Goal: Download file/media

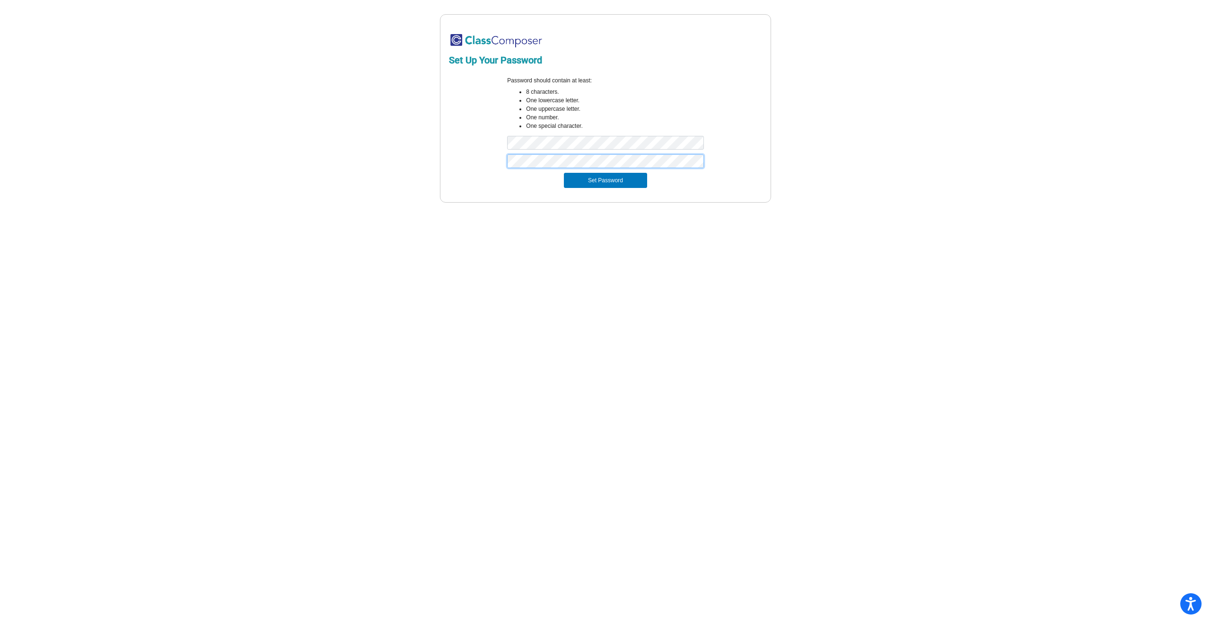
click at [564, 173] on button "Set Password" at bounding box center [605, 180] width 83 height 15
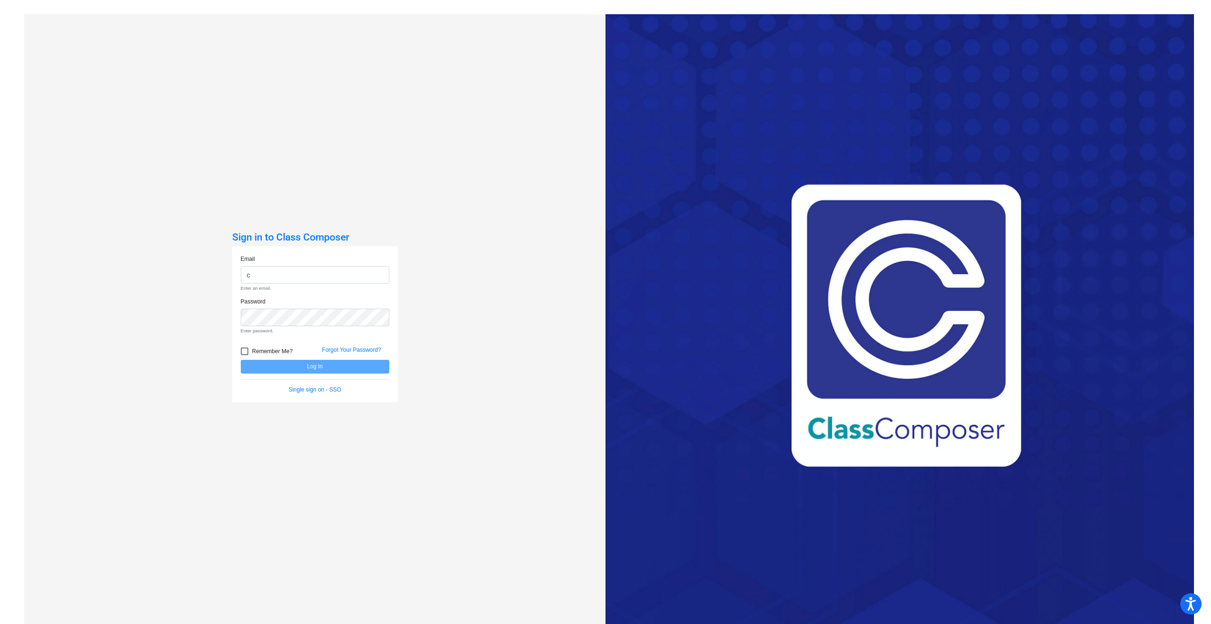
type input "[EMAIL_ADDRESS][PERSON_NAME][DOMAIN_NAME]"
click at [242, 336] on div at bounding box center [245, 335] width 8 height 8
click at [244, 338] on input "Remember Me?" at bounding box center [244, 338] width 0 height 0
checkbox input "true"
click at [282, 349] on button "Log In" at bounding box center [315, 350] width 149 height 14
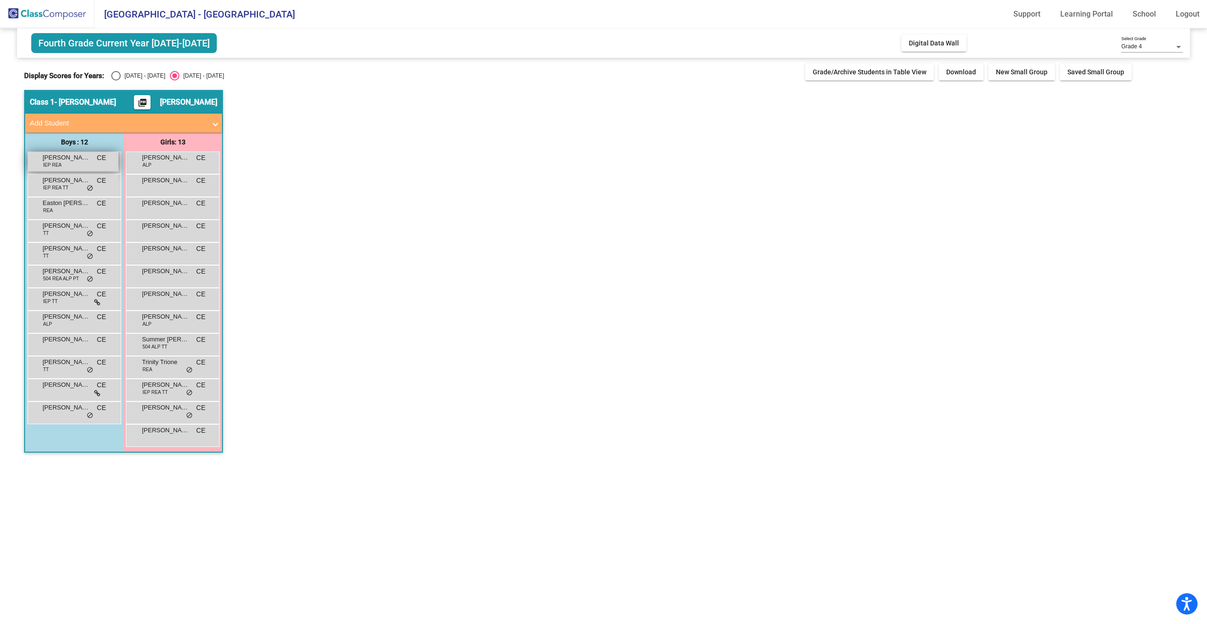
click at [70, 160] on span "[PERSON_NAME]" at bounding box center [66, 157] width 47 height 9
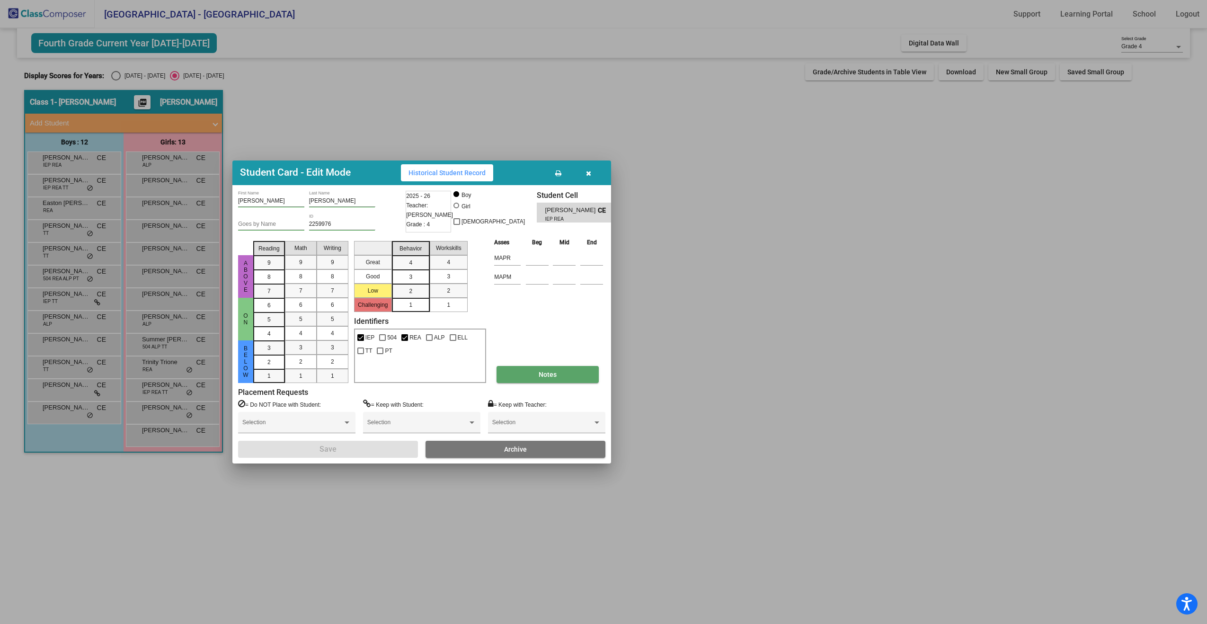
click at [547, 369] on button "Notes" at bounding box center [547, 374] width 102 height 17
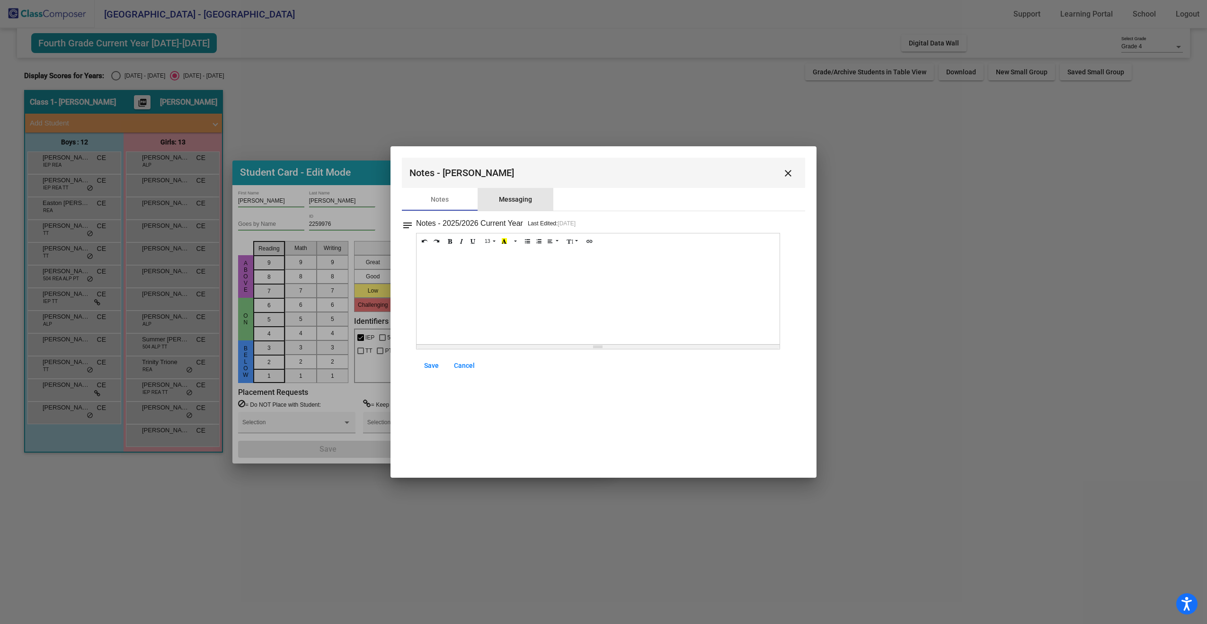
click at [516, 202] on div "Messaging" at bounding box center [515, 199] width 33 height 10
click at [792, 174] on mat-icon "close" at bounding box center [787, 173] width 11 height 11
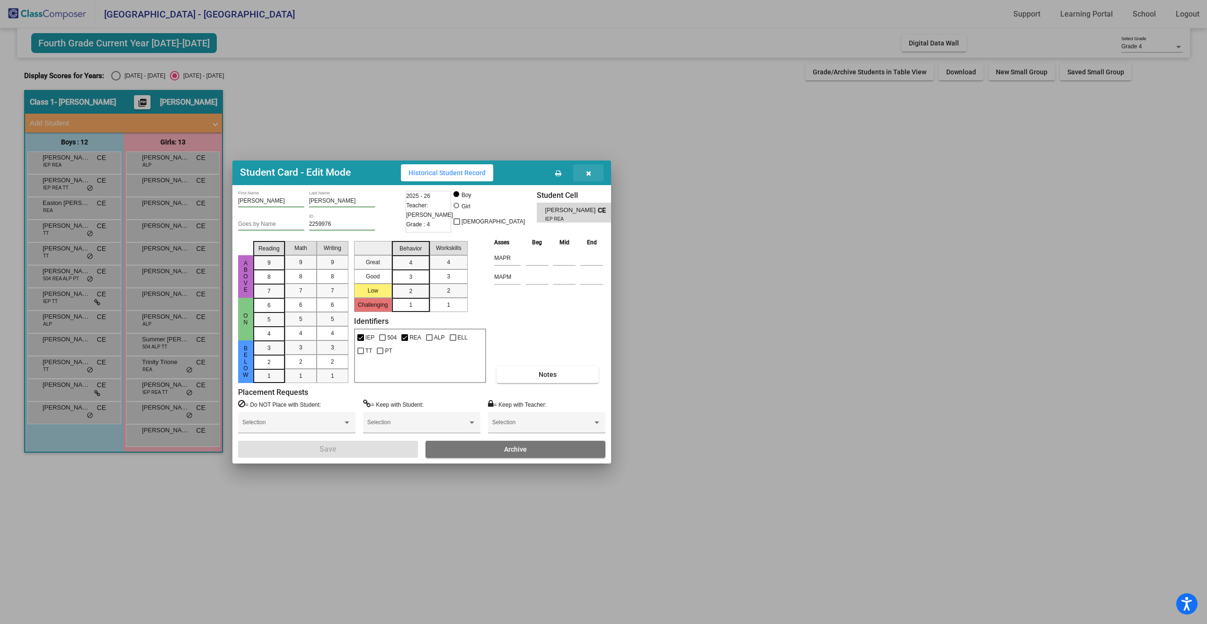
click at [587, 171] on icon "button" at bounding box center [588, 173] width 5 height 7
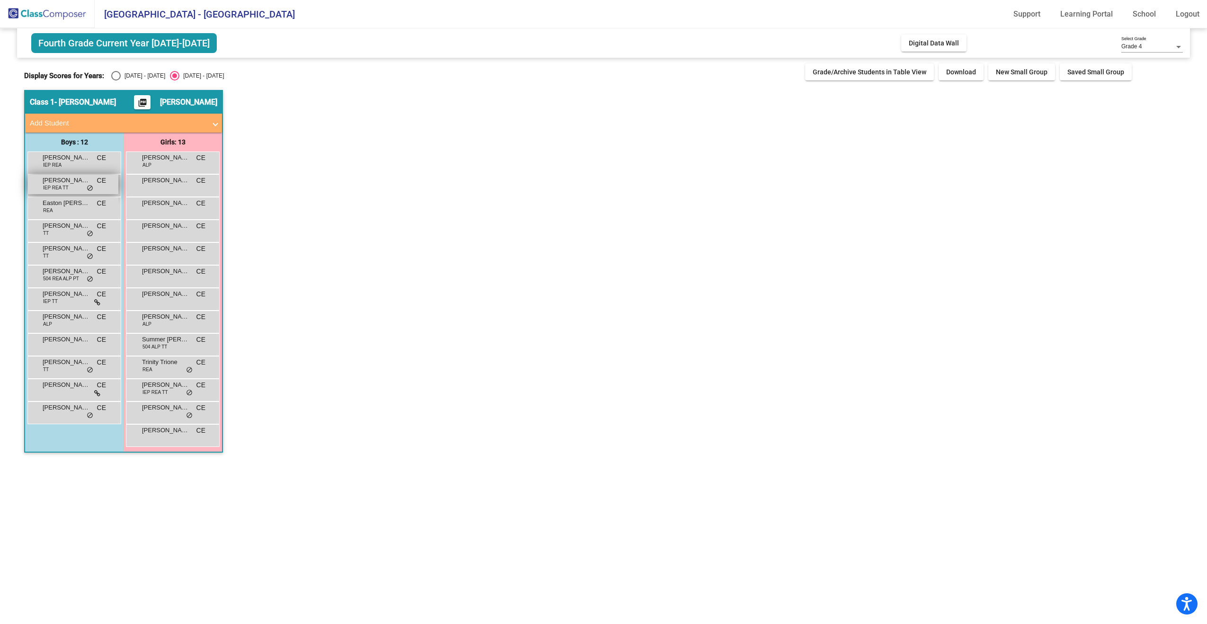
click at [73, 187] on div "[PERSON_NAME] IEP REA TT CE lock do_not_disturb_alt" at bounding box center [73, 184] width 90 height 19
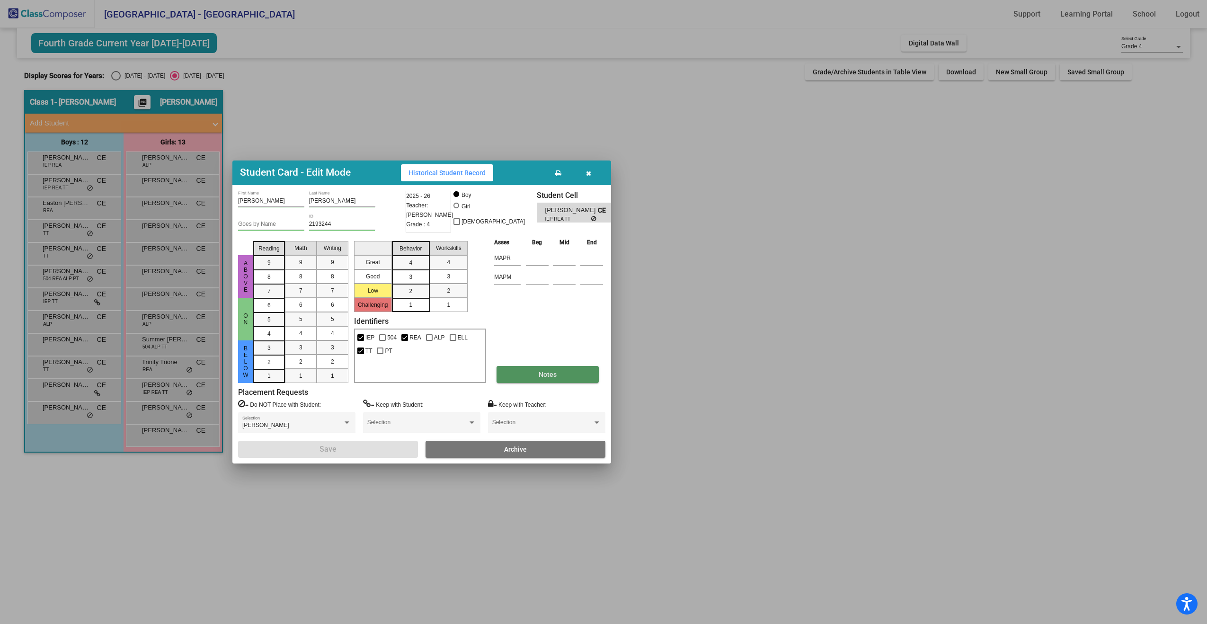
click at [531, 376] on button "Notes" at bounding box center [547, 374] width 102 height 17
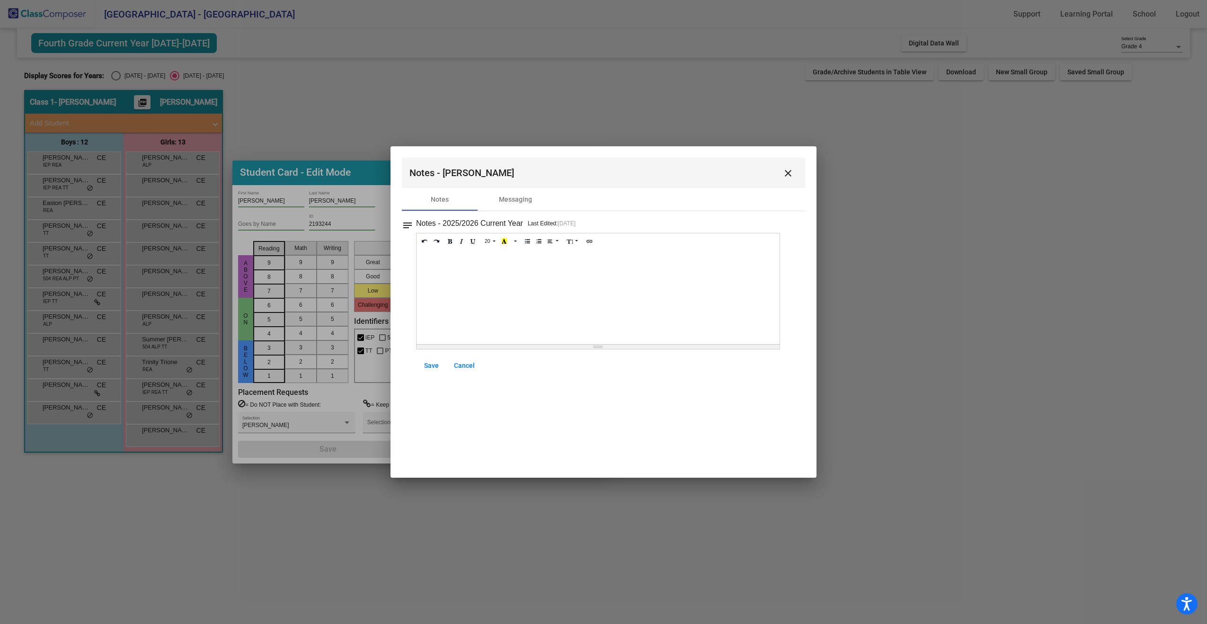
click at [631, 199] on div "Notes Messaging" at bounding box center [603, 199] width 403 height 23
click at [530, 197] on div "Messaging" at bounding box center [515, 199] width 33 height 10
click at [787, 174] on mat-icon "close" at bounding box center [787, 173] width 11 height 11
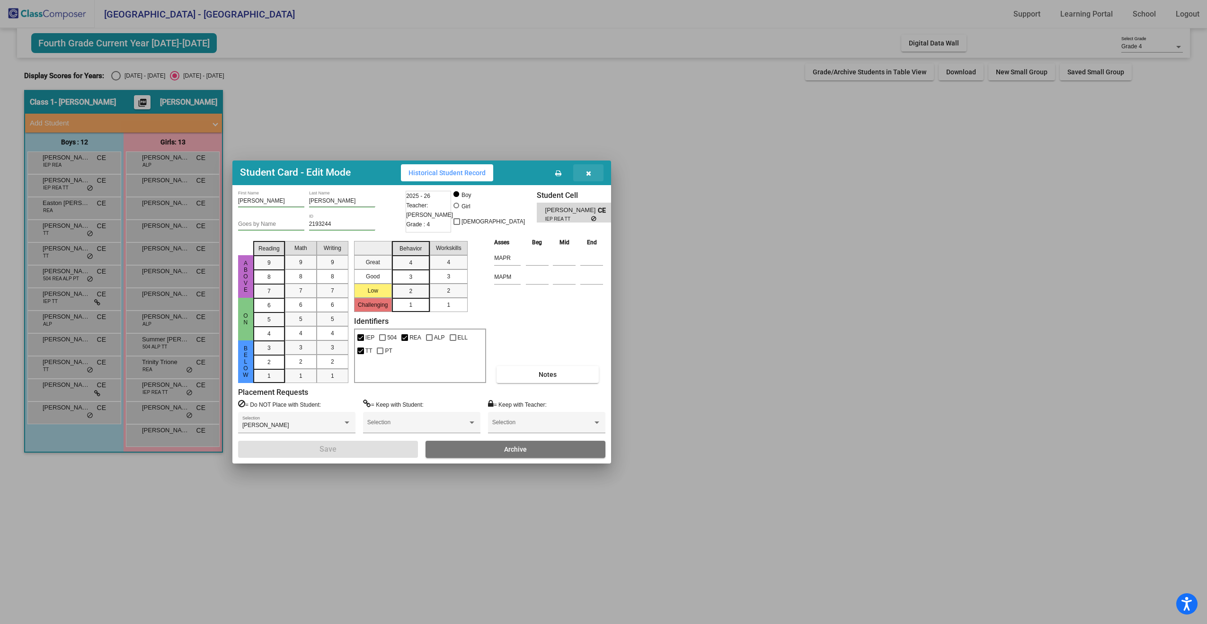
click at [587, 174] on icon "button" at bounding box center [588, 173] width 5 height 7
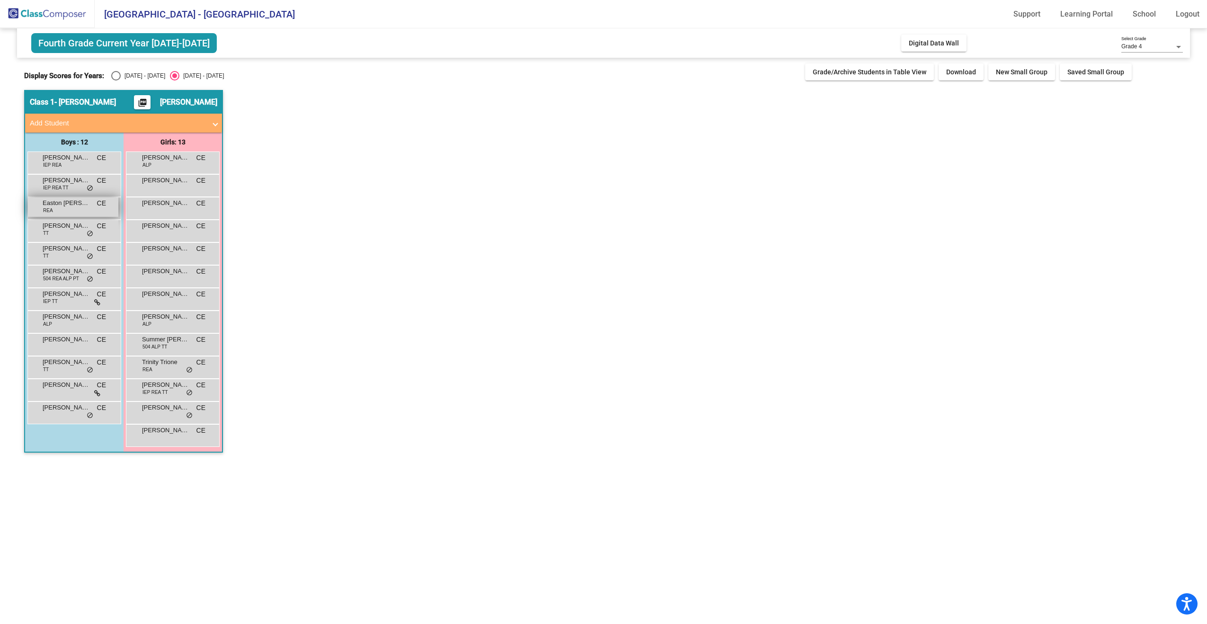
click at [84, 203] on span "Easton [PERSON_NAME]" at bounding box center [66, 202] width 47 height 9
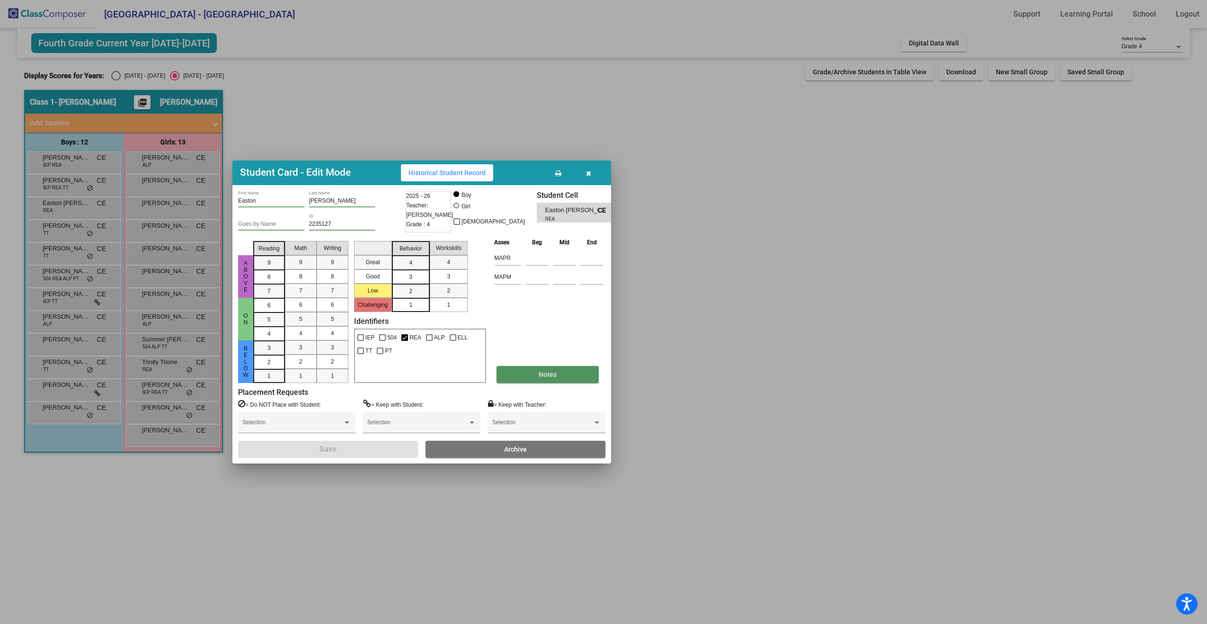
click at [540, 374] on span "Notes" at bounding box center [547, 374] width 18 height 8
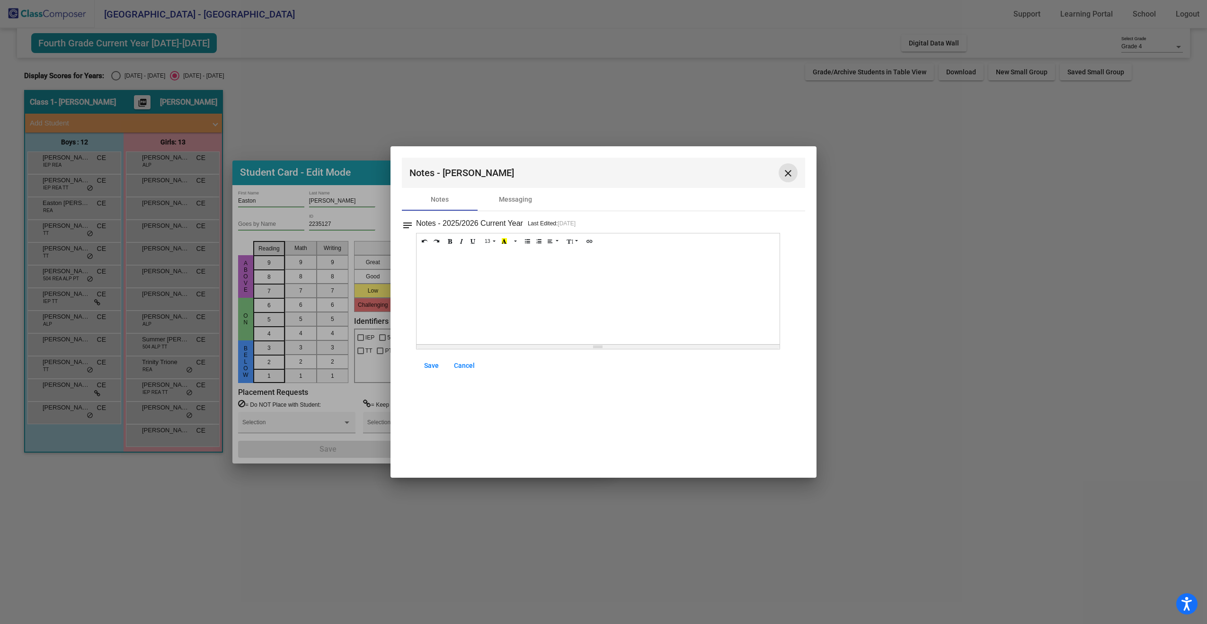
click at [787, 173] on mat-icon "close" at bounding box center [787, 173] width 11 height 11
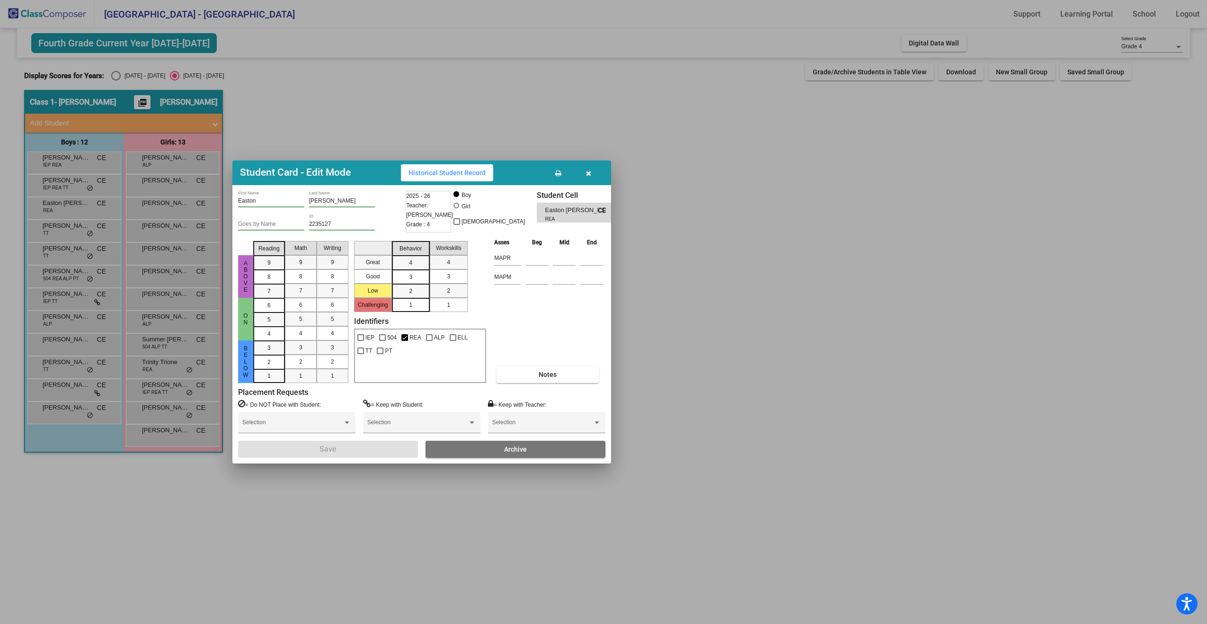
click at [585, 174] on button "button" at bounding box center [588, 172] width 30 height 17
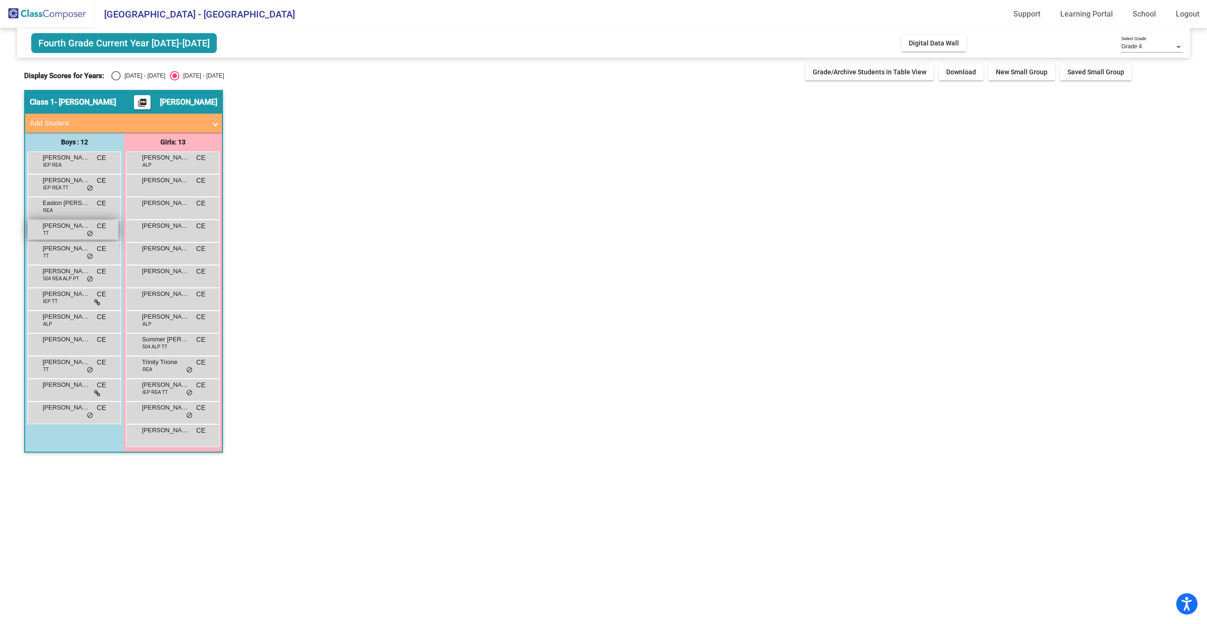
click at [77, 229] on span "[PERSON_NAME]" at bounding box center [66, 225] width 47 height 9
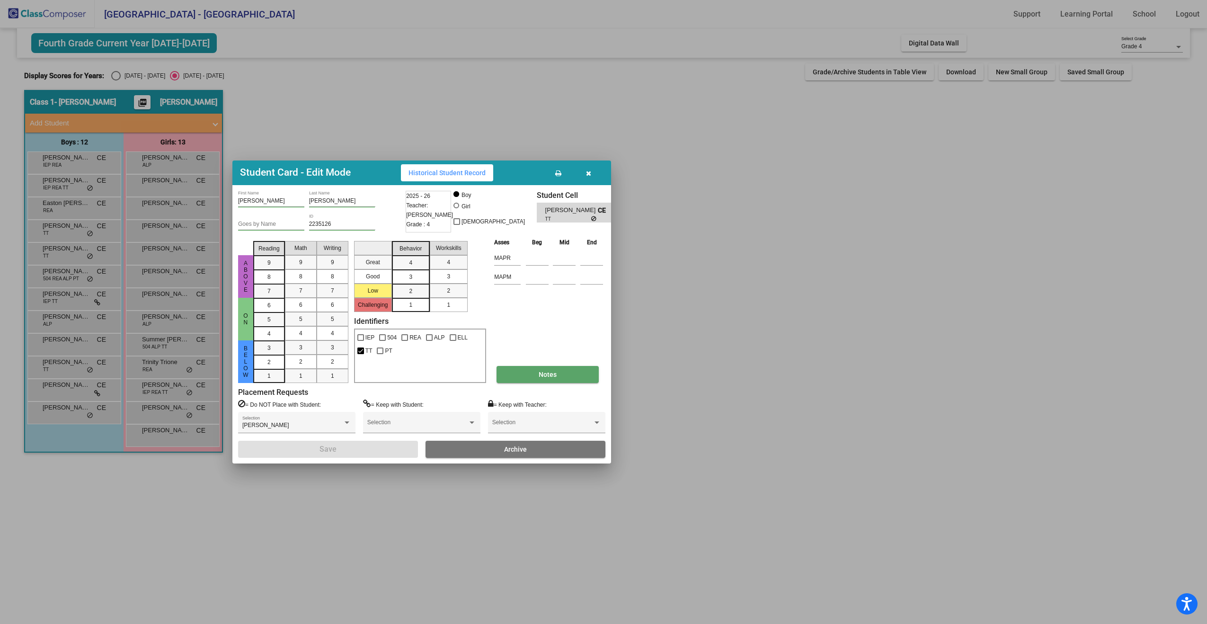
click at [588, 373] on button "Notes" at bounding box center [547, 374] width 102 height 17
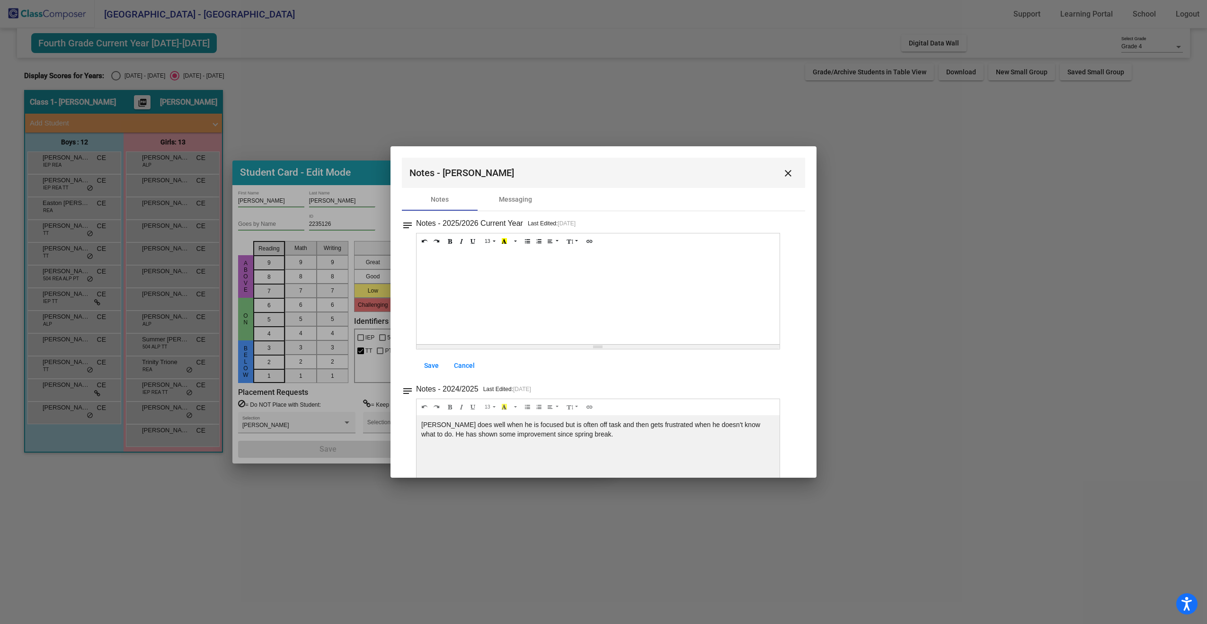
click at [784, 170] on mat-icon "close" at bounding box center [787, 173] width 11 height 11
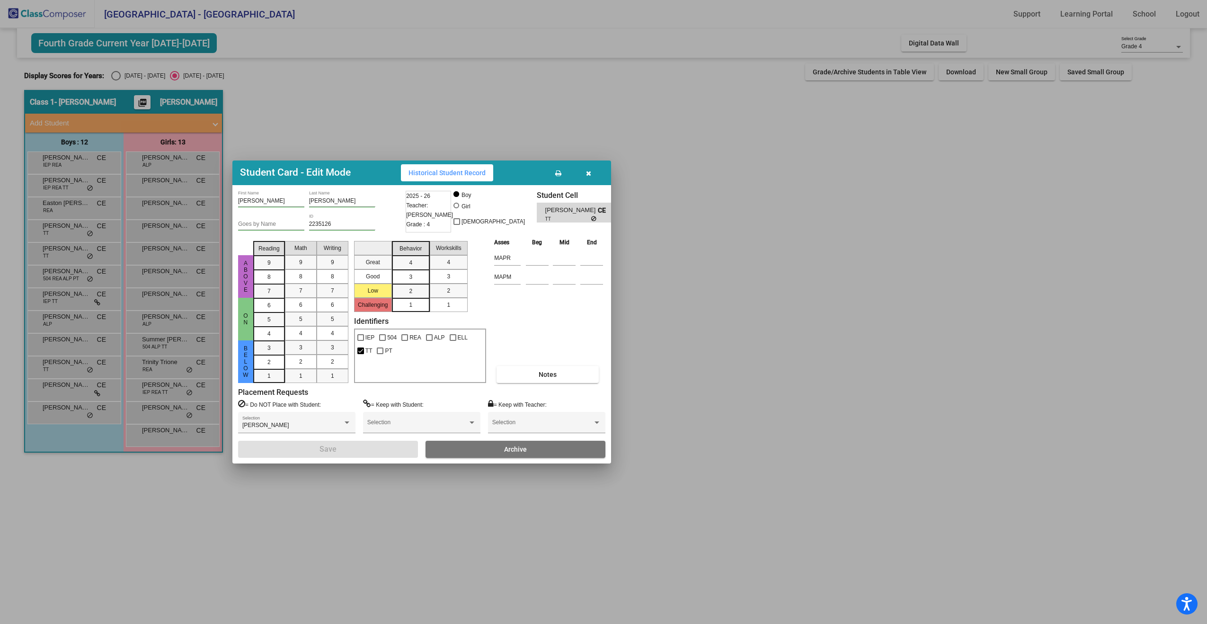
drag, startPoint x: 590, startPoint y: 175, endPoint x: 580, endPoint y: 168, distance: 12.1
click at [590, 175] on icon "button" at bounding box center [588, 173] width 5 height 7
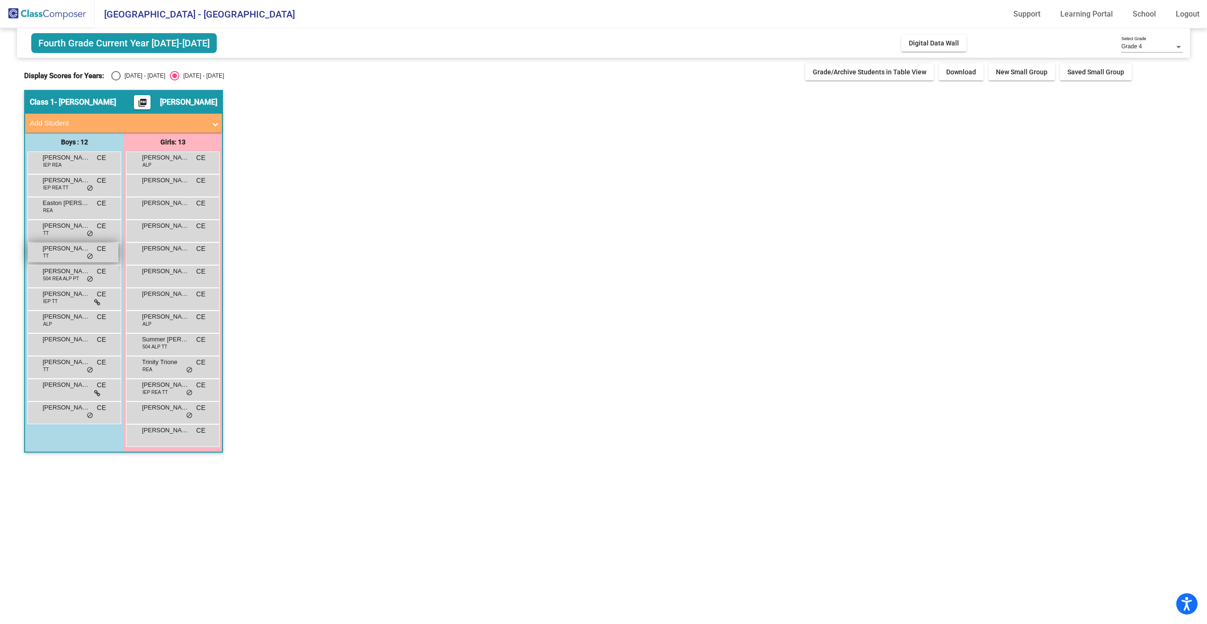
click at [66, 248] on span "[PERSON_NAME]" at bounding box center [66, 248] width 47 height 9
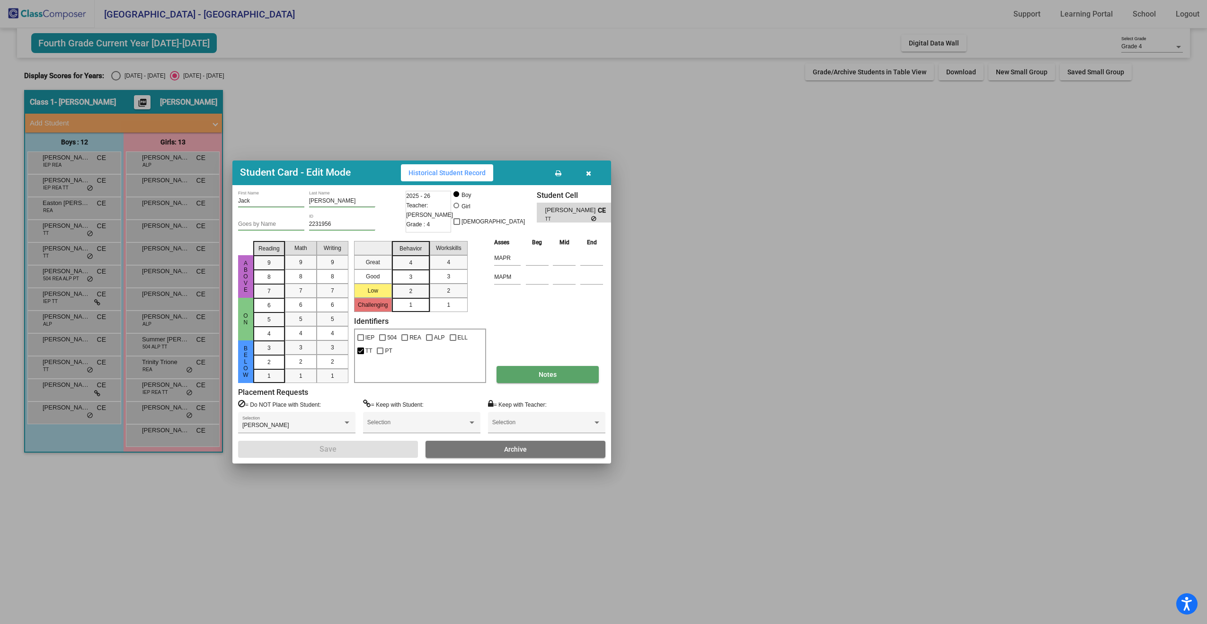
click at [563, 377] on button "Notes" at bounding box center [547, 374] width 102 height 17
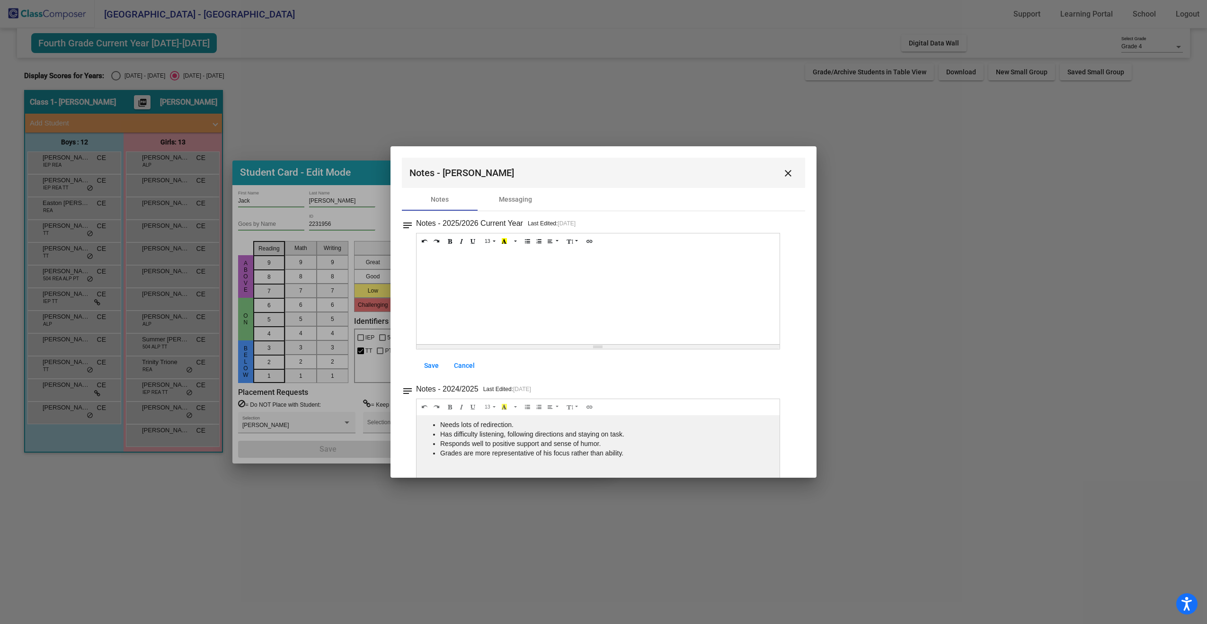
click at [786, 170] on mat-icon "close" at bounding box center [787, 173] width 11 height 11
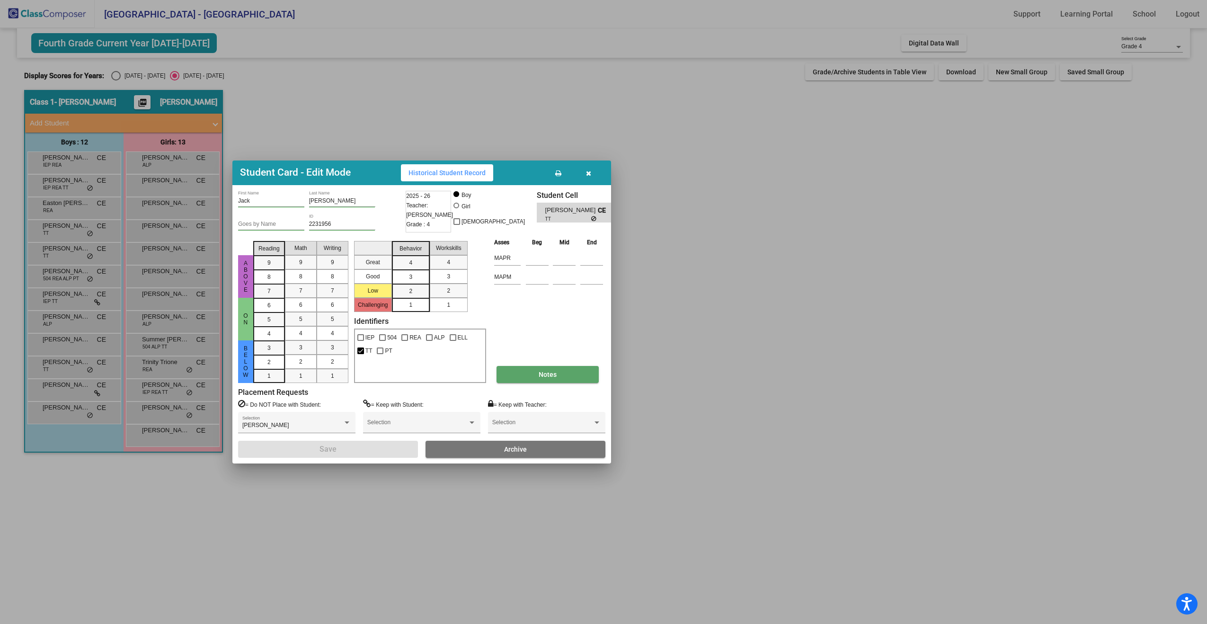
click at [526, 375] on button "Notes" at bounding box center [547, 374] width 102 height 17
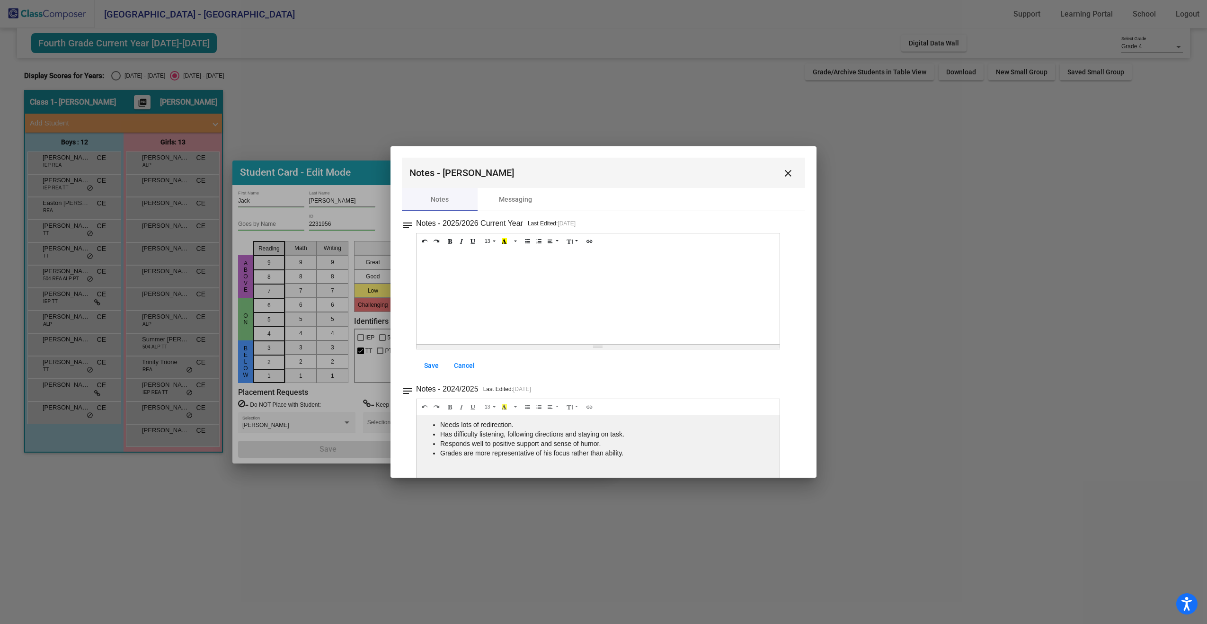
click at [785, 173] on mat-icon "close" at bounding box center [787, 173] width 11 height 11
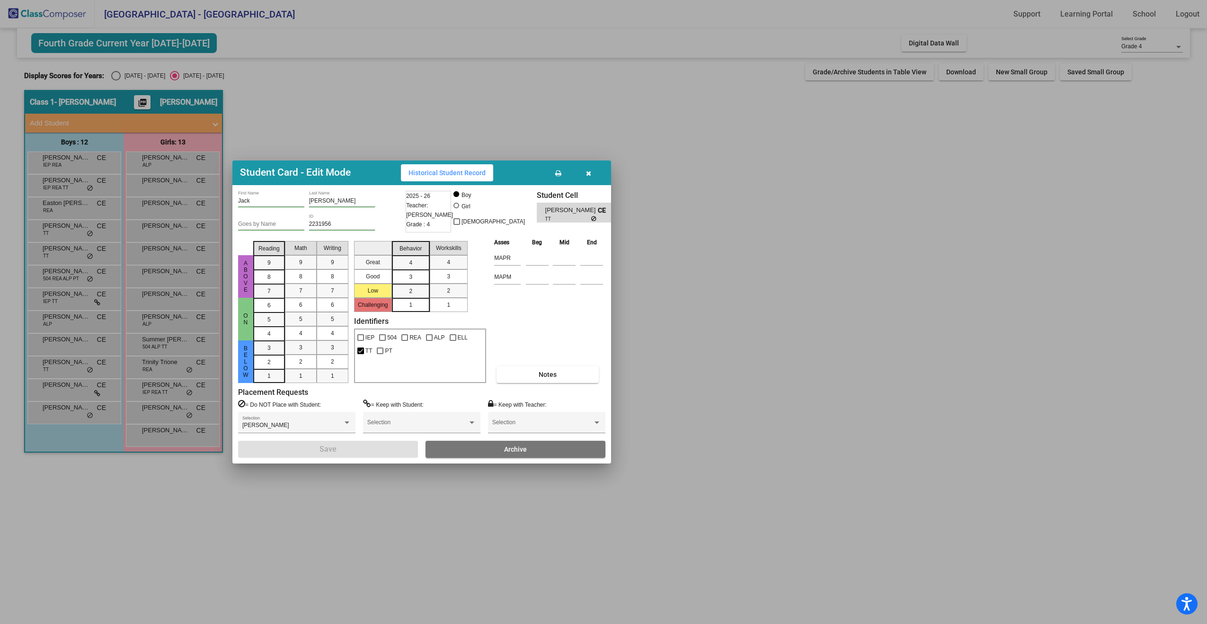
click at [588, 172] on icon "button" at bounding box center [588, 173] width 5 height 7
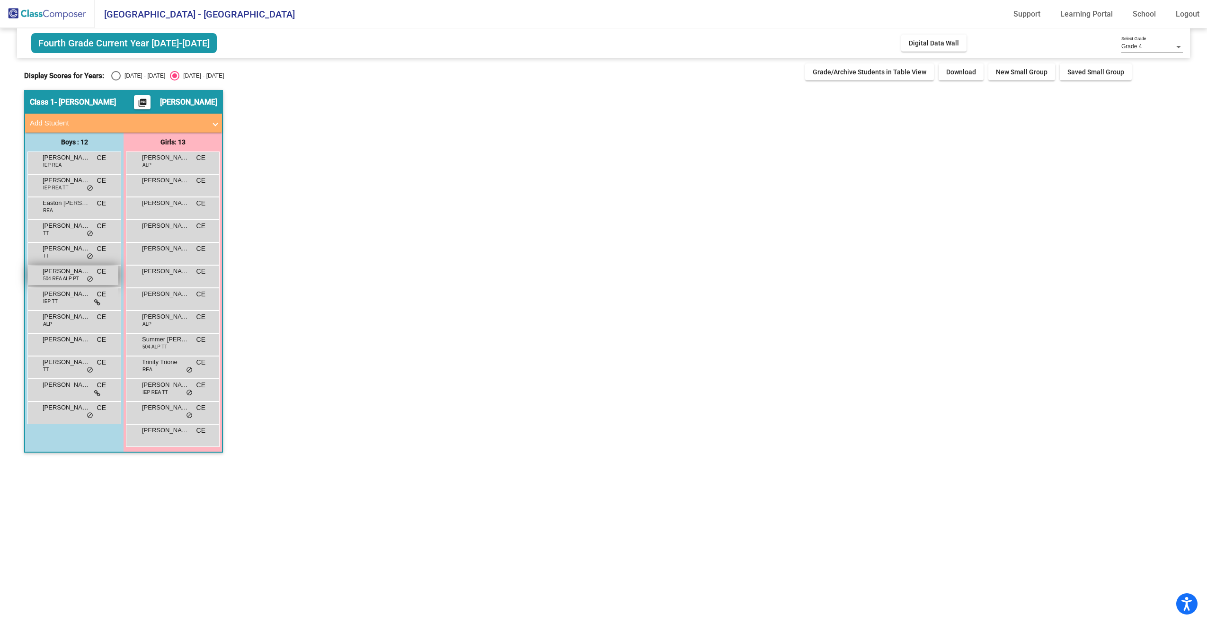
click at [58, 273] on span "[PERSON_NAME]" at bounding box center [66, 270] width 47 height 9
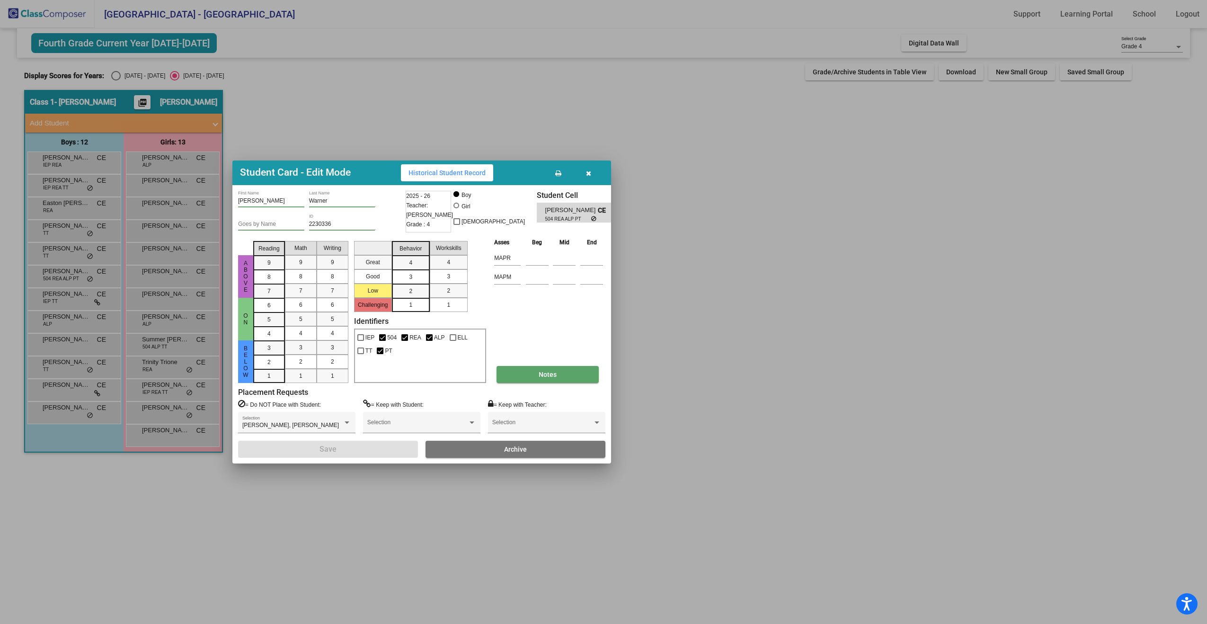
click at [526, 376] on button "Notes" at bounding box center [547, 374] width 102 height 17
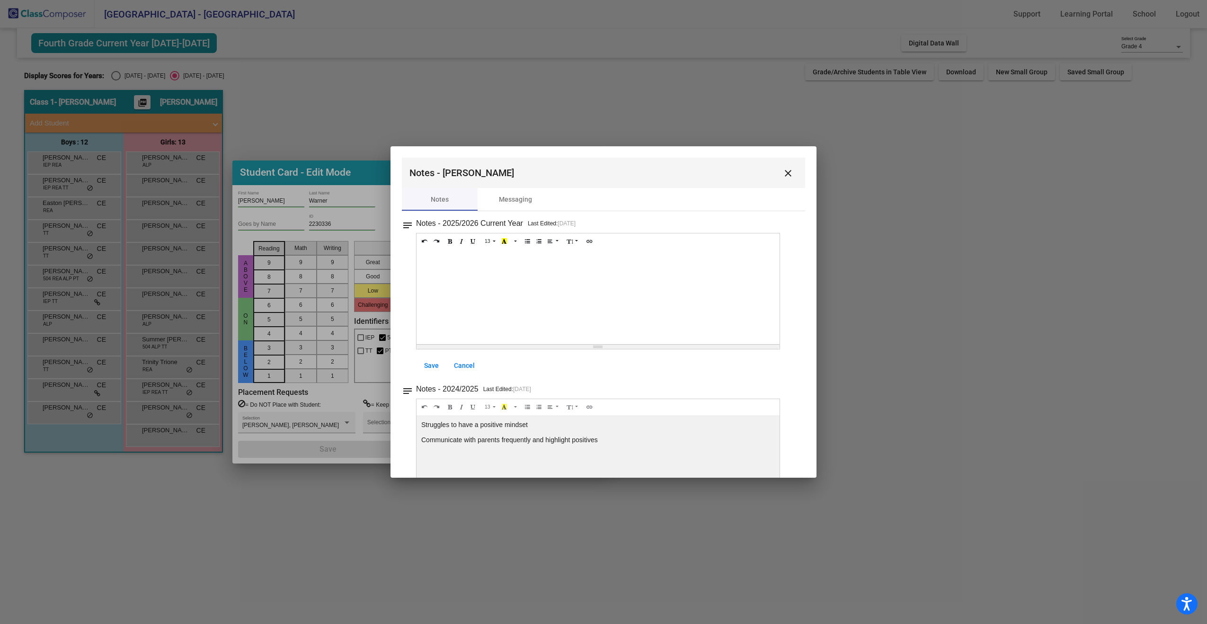
click at [789, 173] on button "close" at bounding box center [787, 172] width 19 height 19
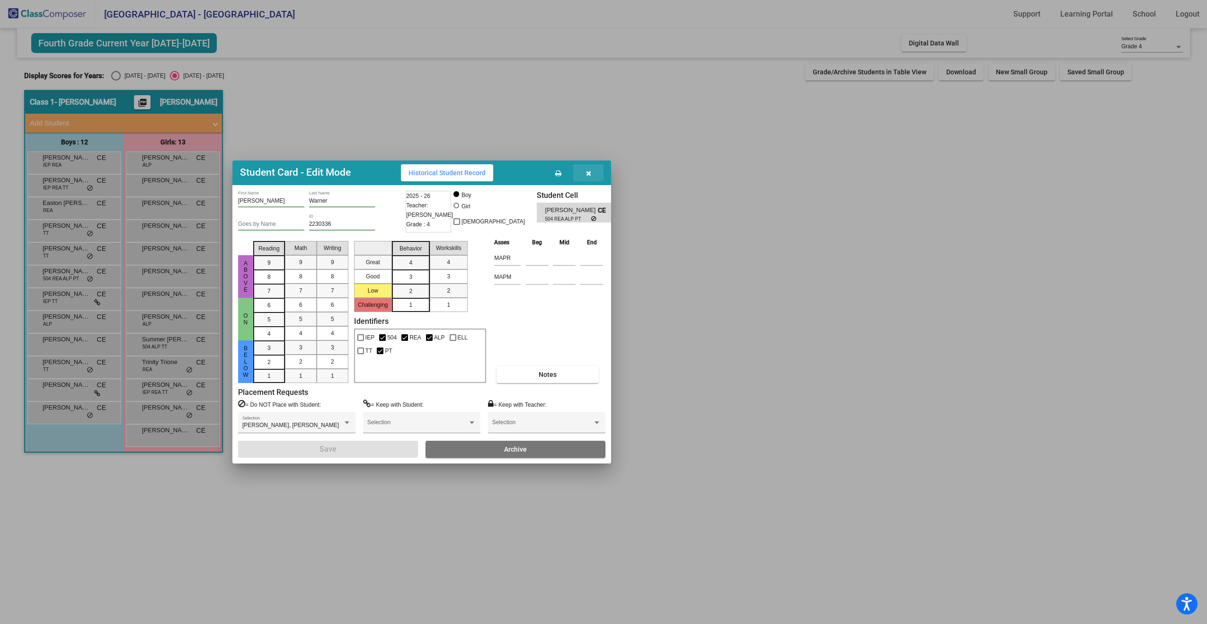
click at [590, 174] on icon "button" at bounding box center [588, 173] width 5 height 7
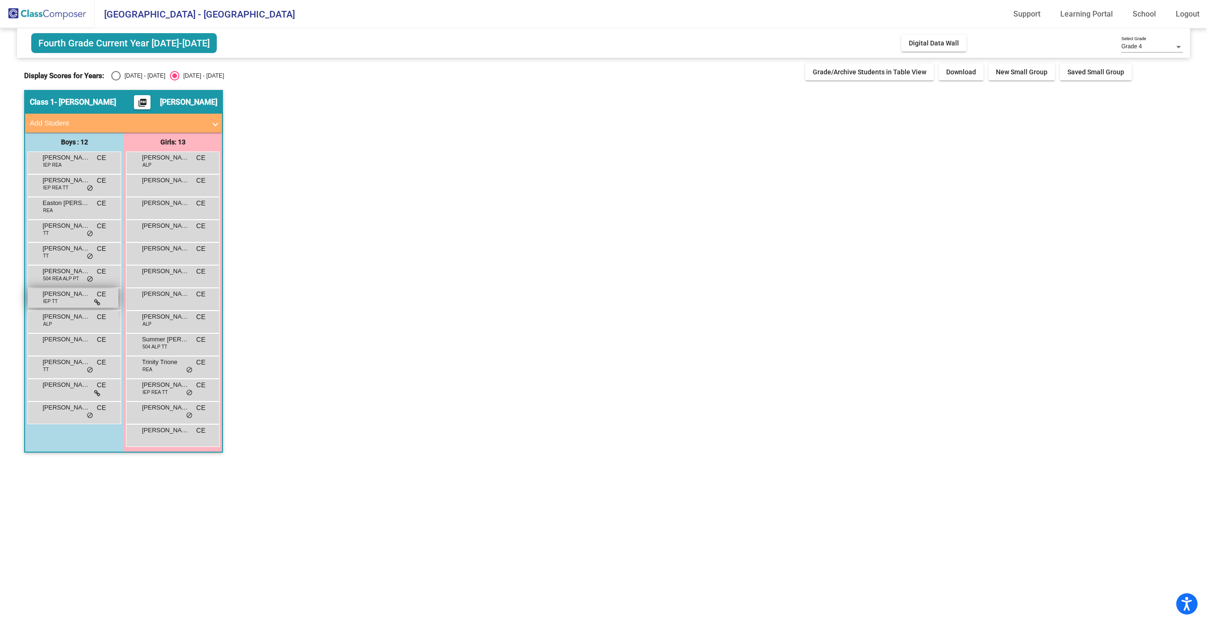
click at [72, 299] on div "[PERSON_NAME] [PERSON_NAME] IEP TT CE lock do_not_disturb_alt" at bounding box center [73, 297] width 90 height 19
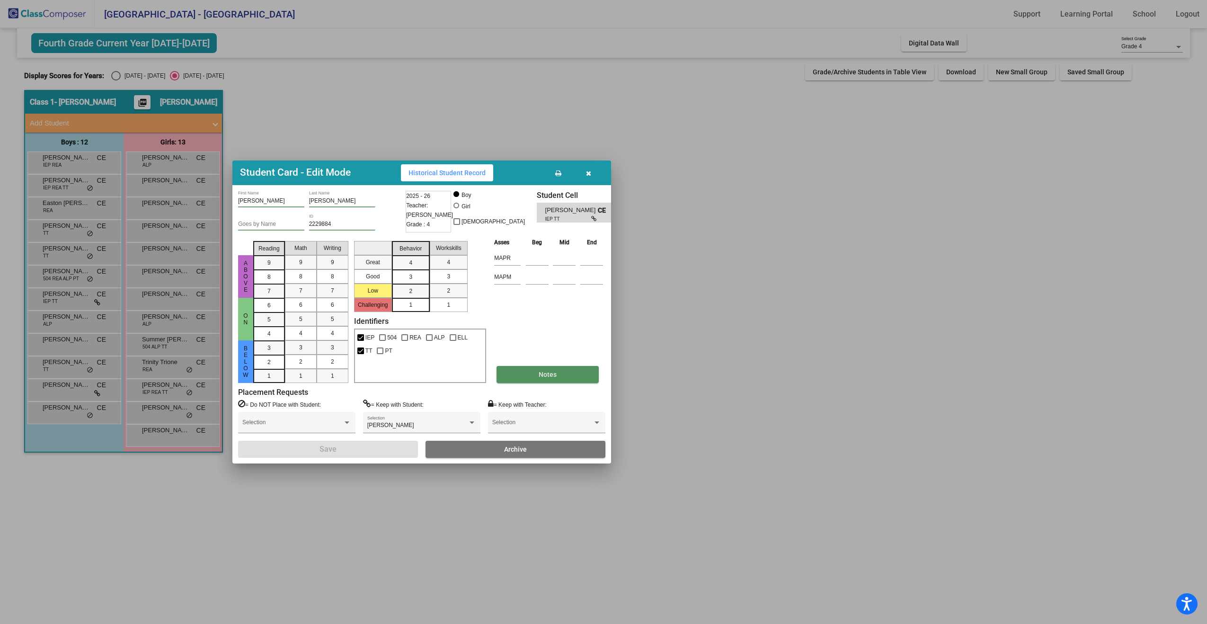
click at [557, 371] on button "Notes" at bounding box center [547, 374] width 102 height 17
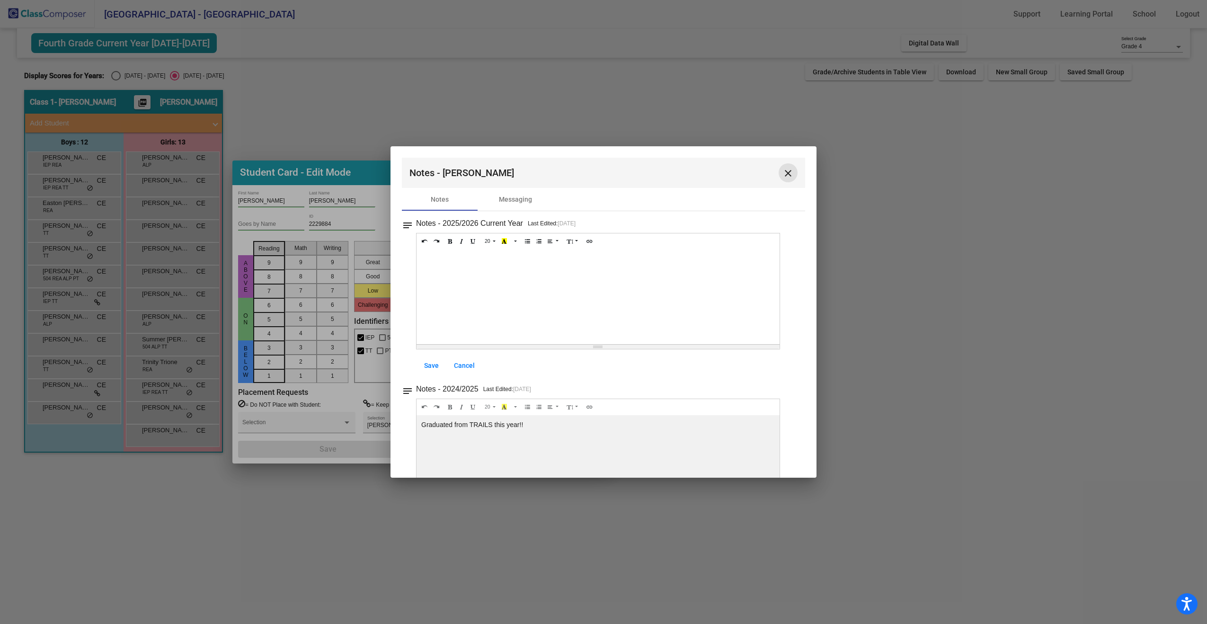
click at [785, 175] on mat-icon "close" at bounding box center [787, 173] width 11 height 11
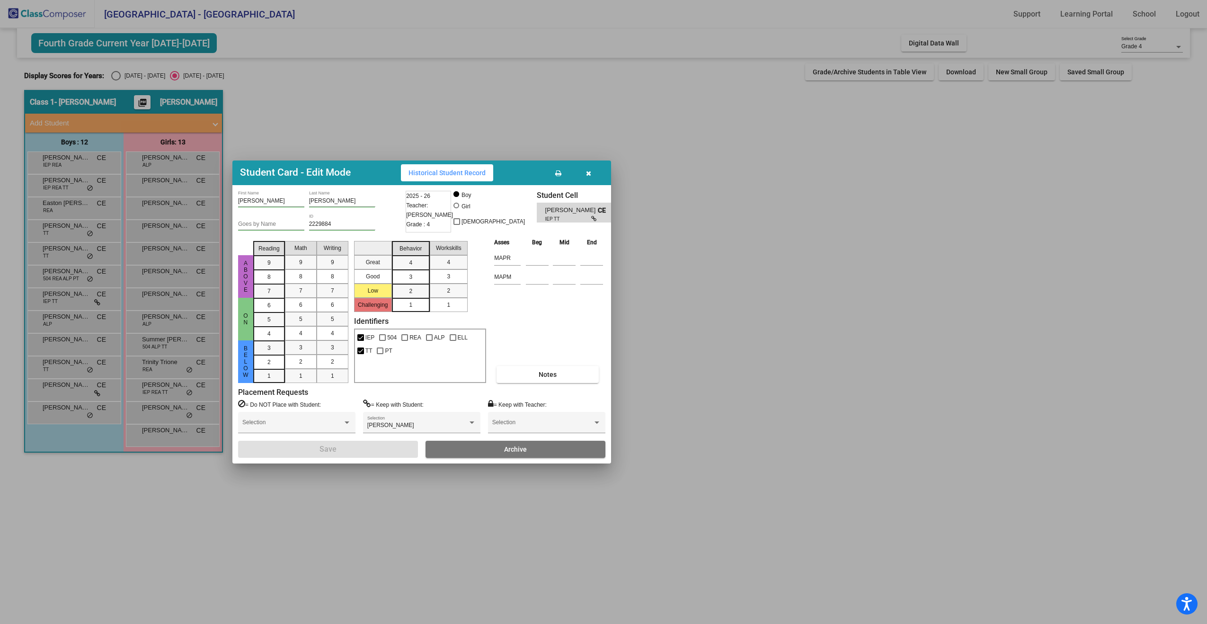
click at [587, 173] on icon "button" at bounding box center [588, 173] width 5 height 7
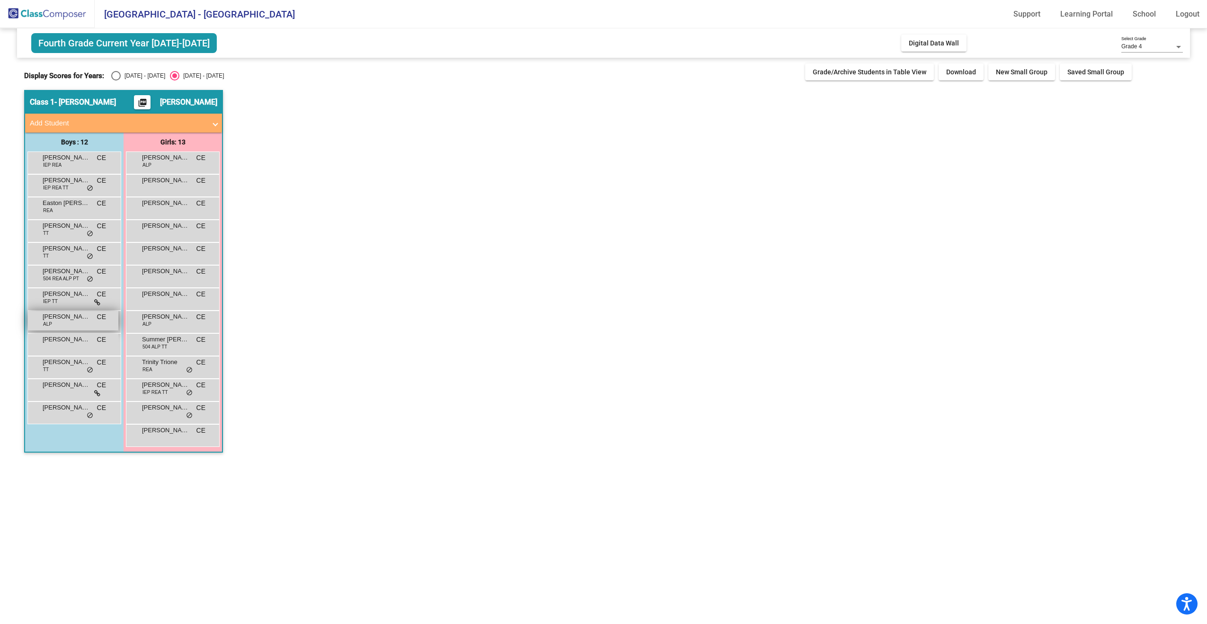
click at [69, 317] on span "[PERSON_NAME]" at bounding box center [66, 316] width 47 height 9
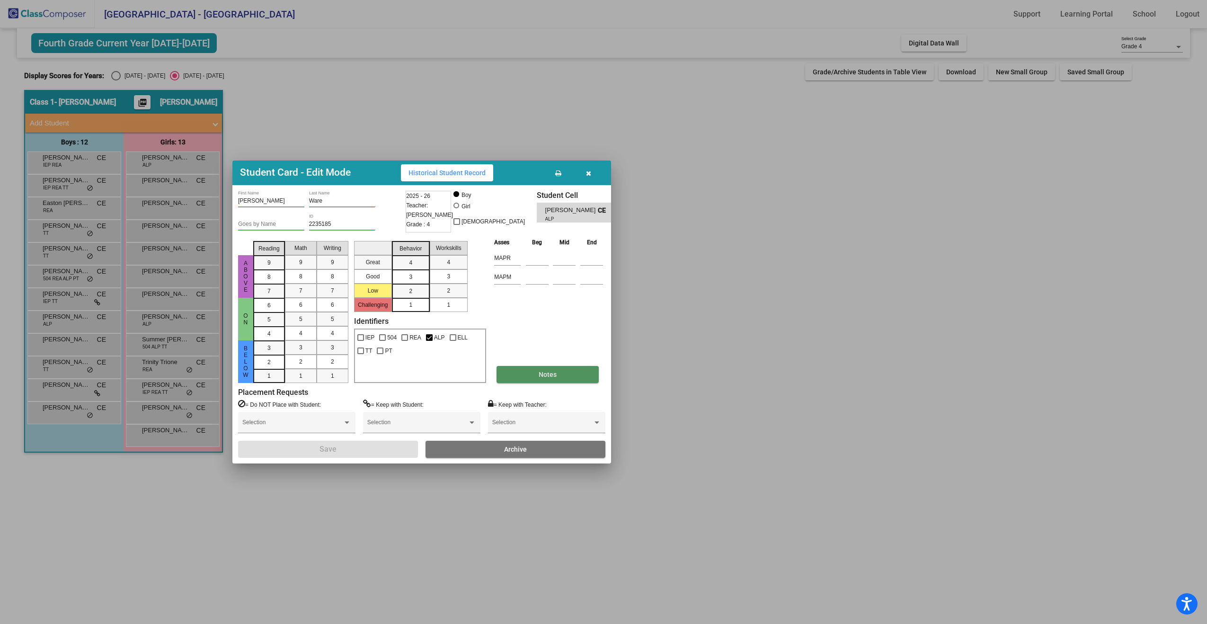
click at [535, 377] on button "Notes" at bounding box center [547, 374] width 102 height 17
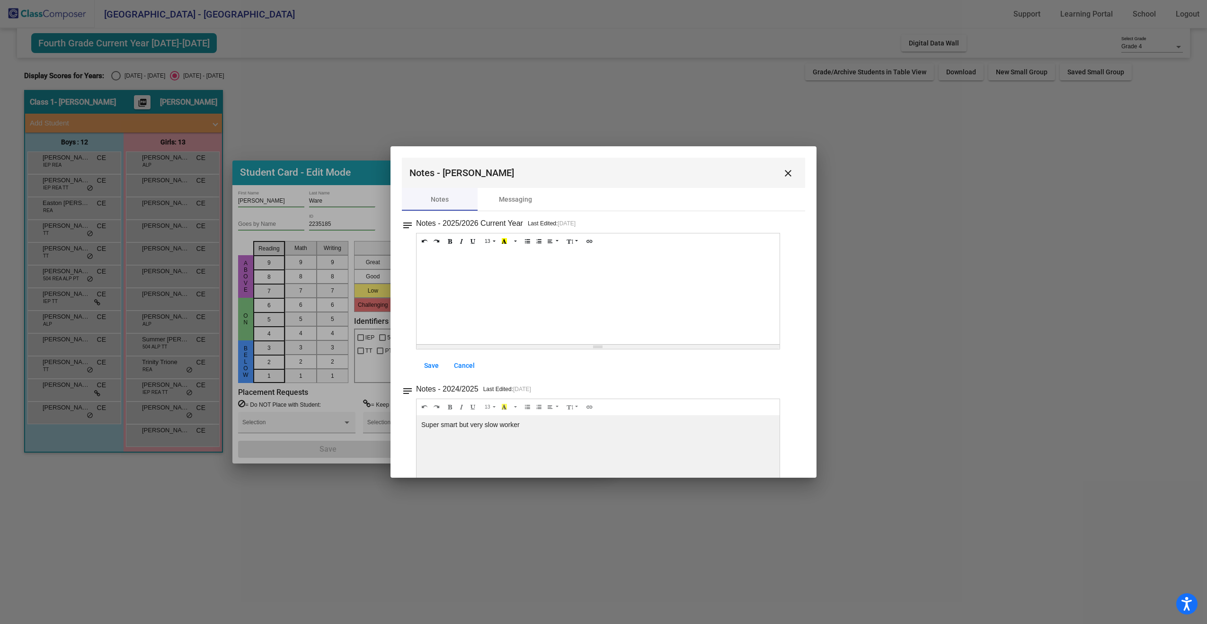
click at [786, 174] on mat-icon "close" at bounding box center [787, 173] width 11 height 11
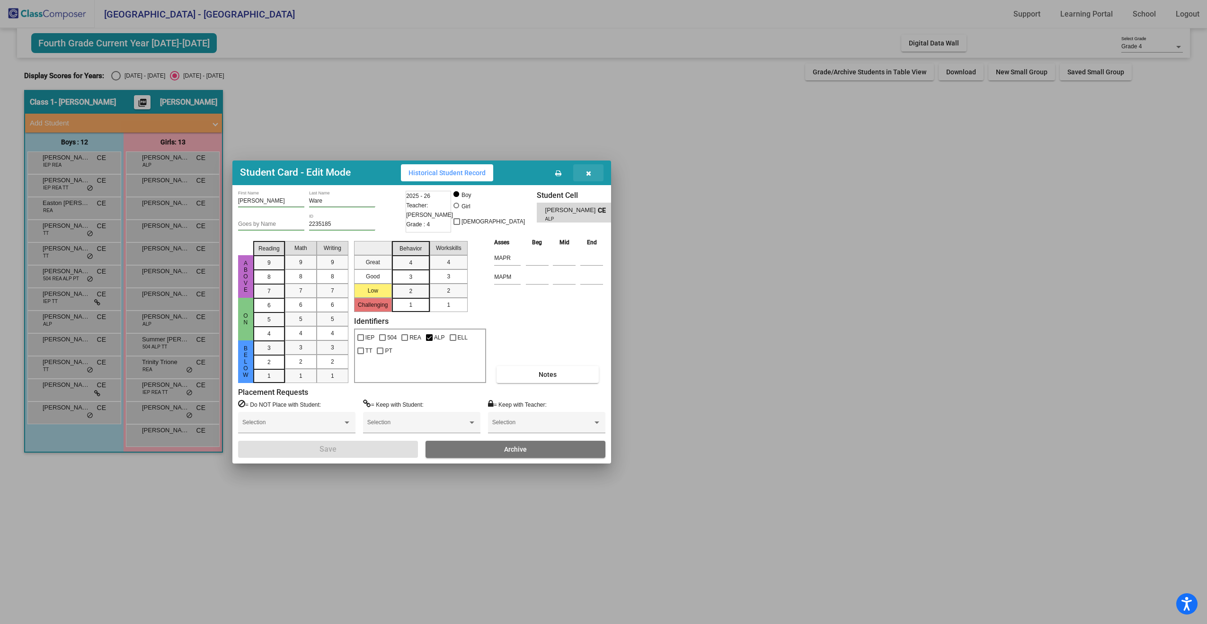
click at [589, 177] on button "button" at bounding box center [588, 172] width 30 height 17
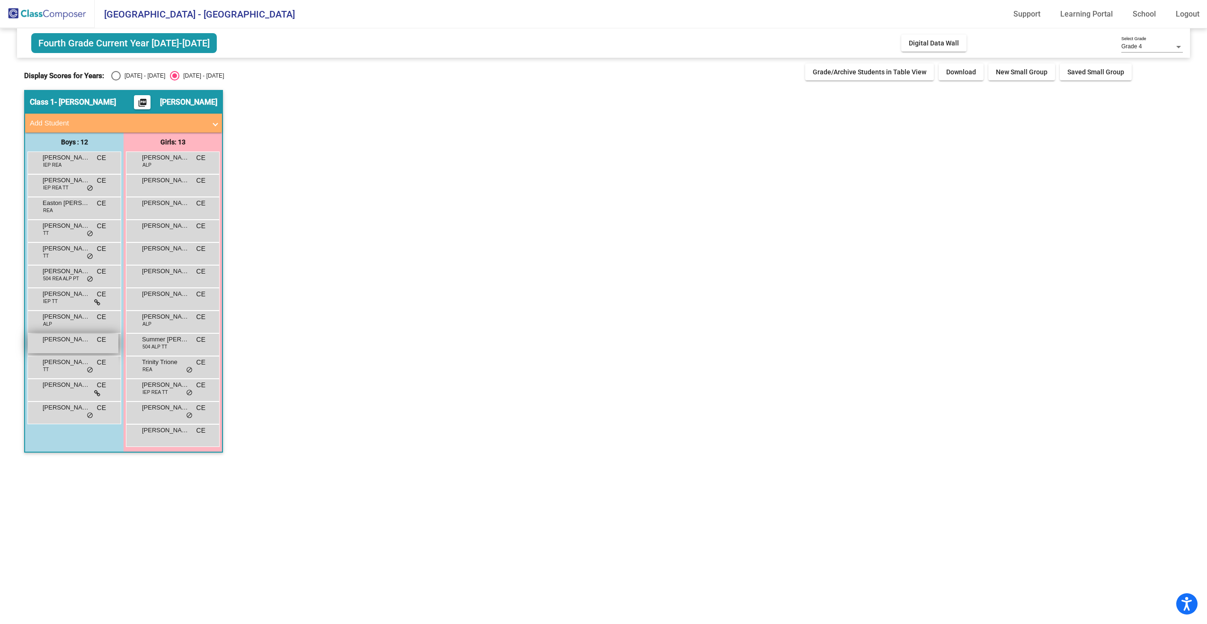
click at [64, 343] on span "[PERSON_NAME]" at bounding box center [66, 339] width 47 height 9
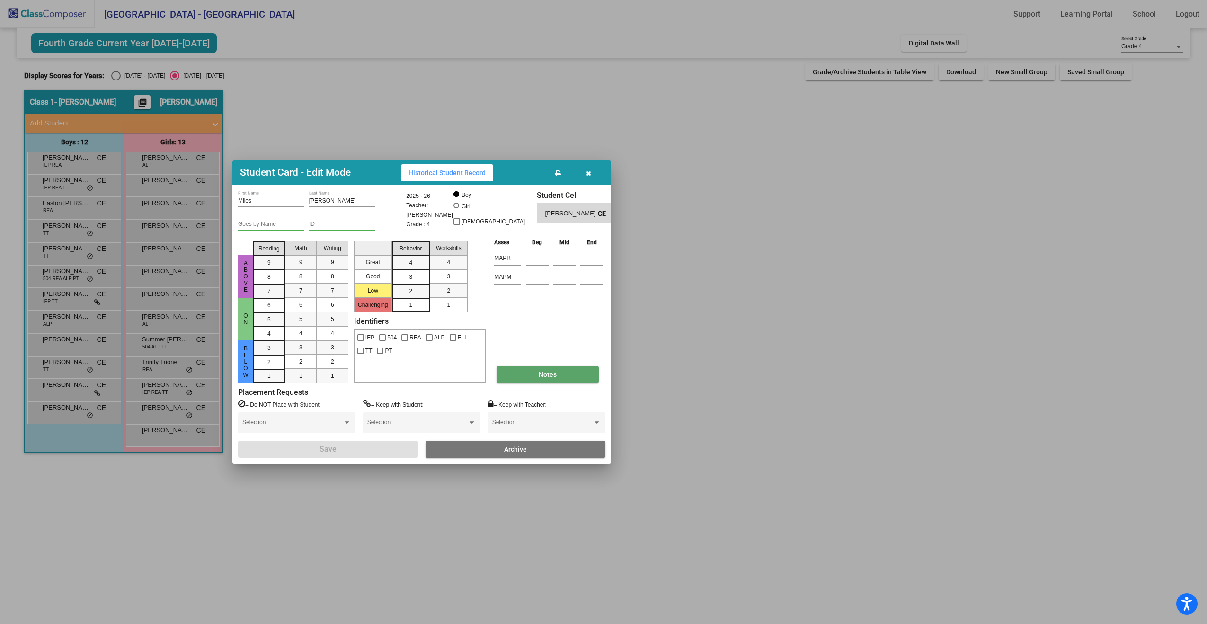
click at [531, 373] on button "Notes" at bounding box center [547, 374] width 102 height 17
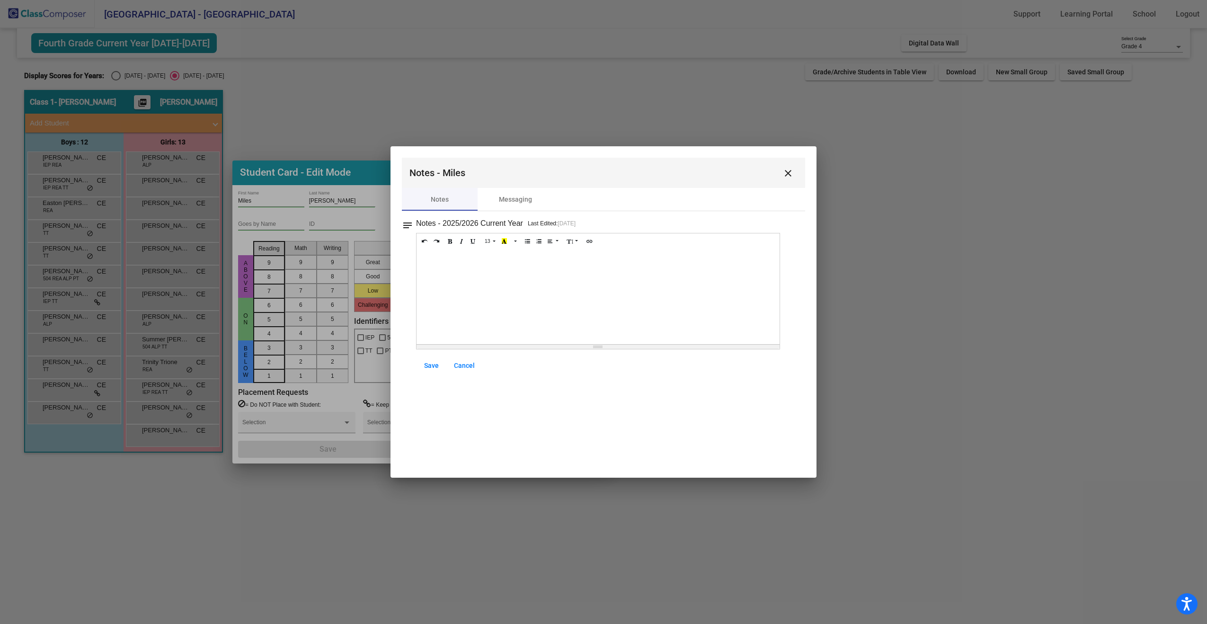
click at [778, 177] on mat-toolbar "Notes - Miles close" at bounding box center [603, 173] width 403 height 30
click at [785, 175] on mat-icon "close" at bounding box center [787, 173] width 11 height 11
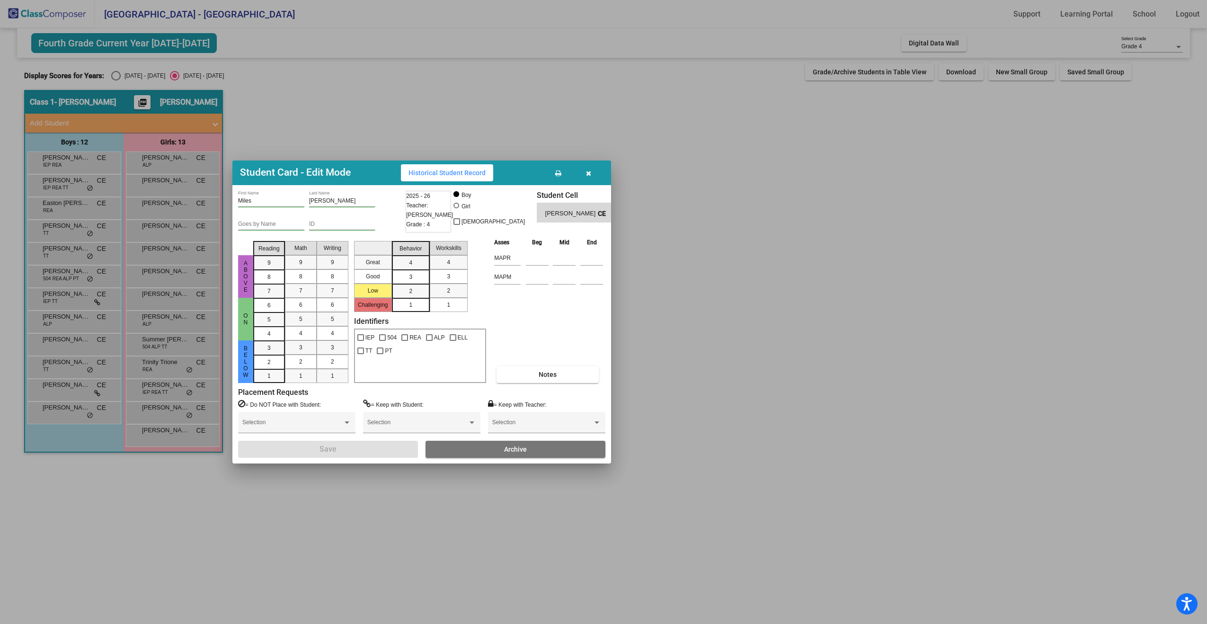
click at [587, 175] on icon "button" at bounding box center [588, 173] width 5 height 7
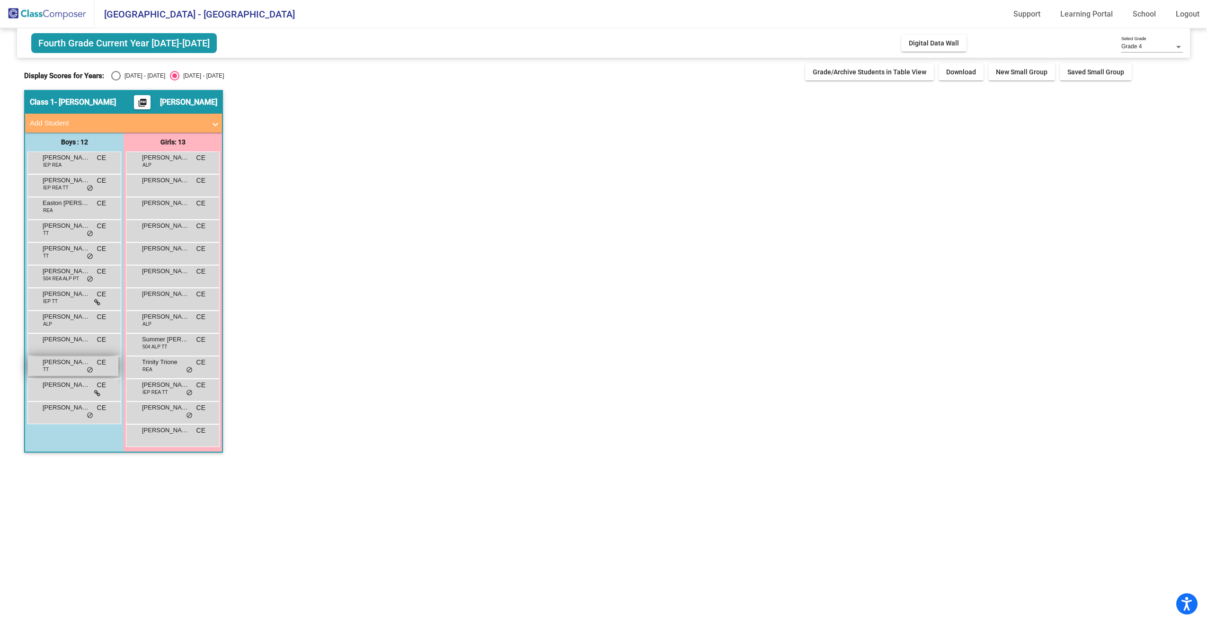
click at [69, 368] on div "[PERSON_NAME] TT CE lock do_not_disturb_alt" at bounding box center [73, 365] width 90 height 19
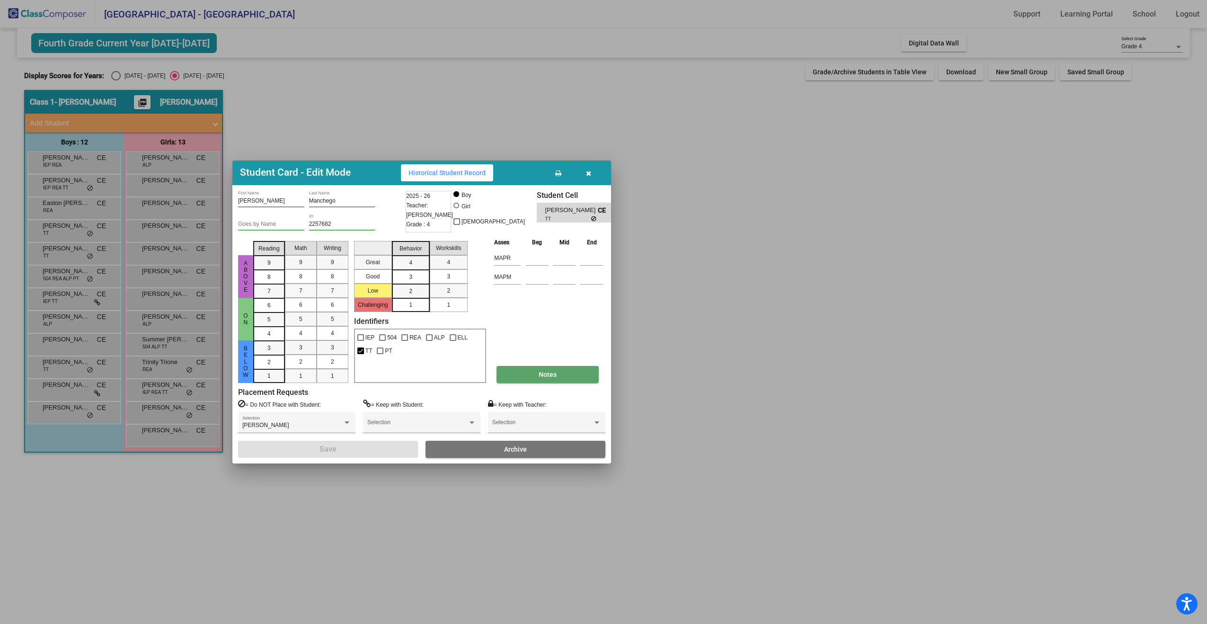
click at [543, 375] on span "Notes" at bounding box center [547, 374] width 18 height 8
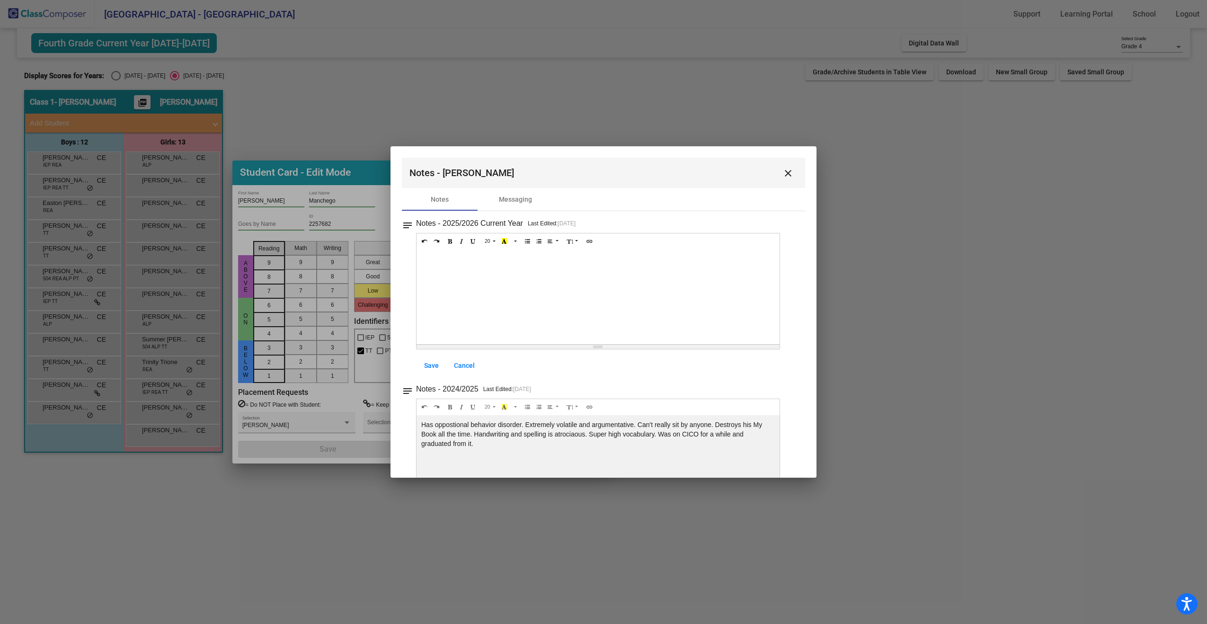
click at [783, 175] on mat-icon "close" at bounding box center [787, 173] width 11 height 11
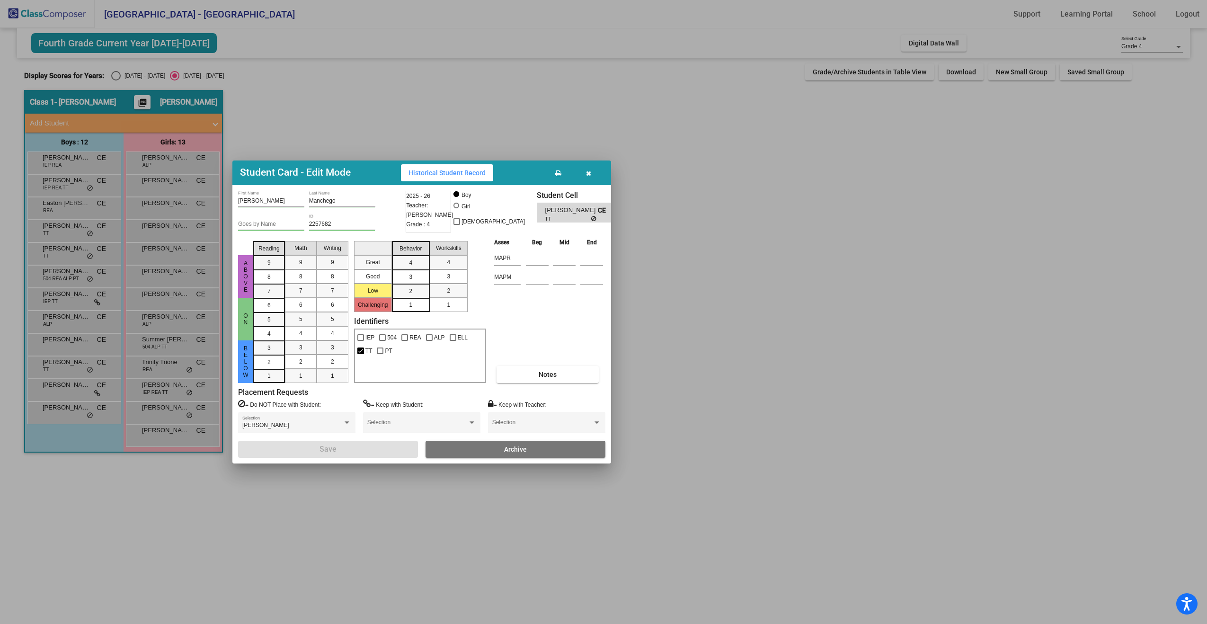
click at [590, 172] on icon "button" at bounding box center [588, 173] width 5 height 7
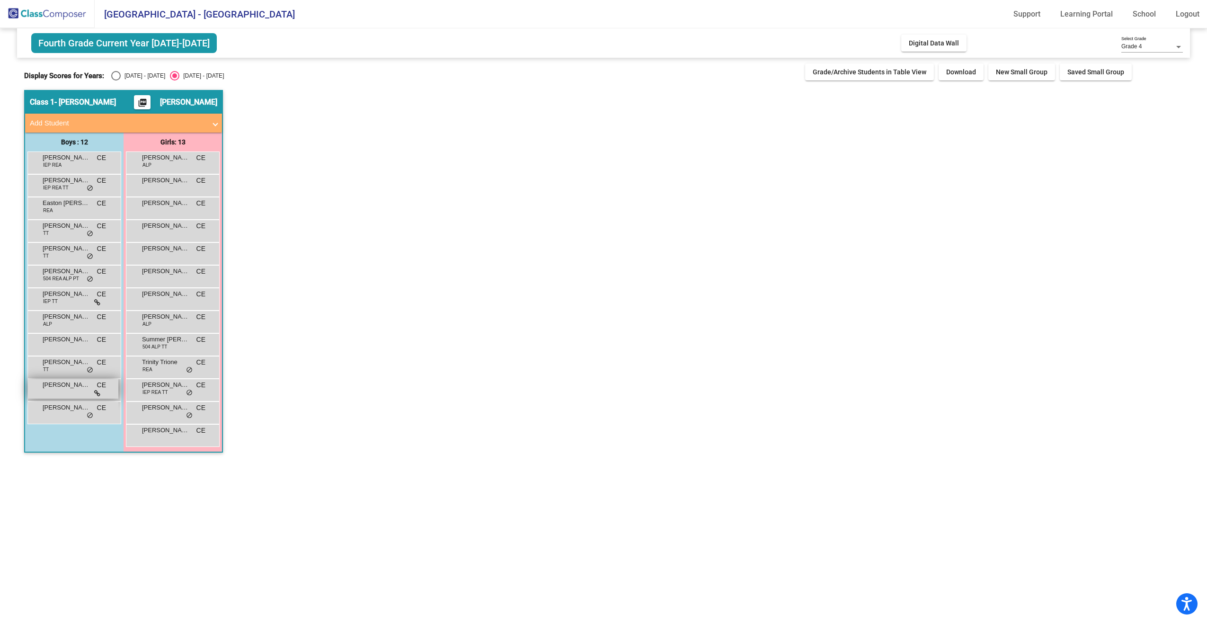
click at [66, 388] on span "[PERSON_NAME]" at bounding box center [66, 384] width 47 height 9
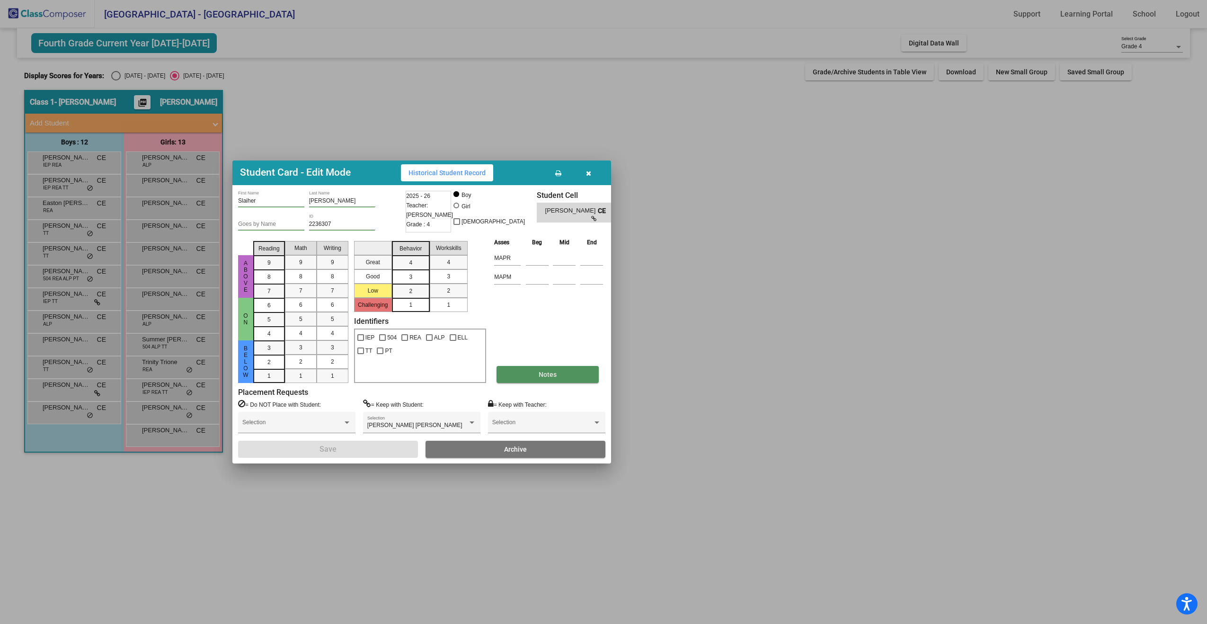
click at [544, 376] on span "Notes" at bounding box center [547, 374] width 18 height 8
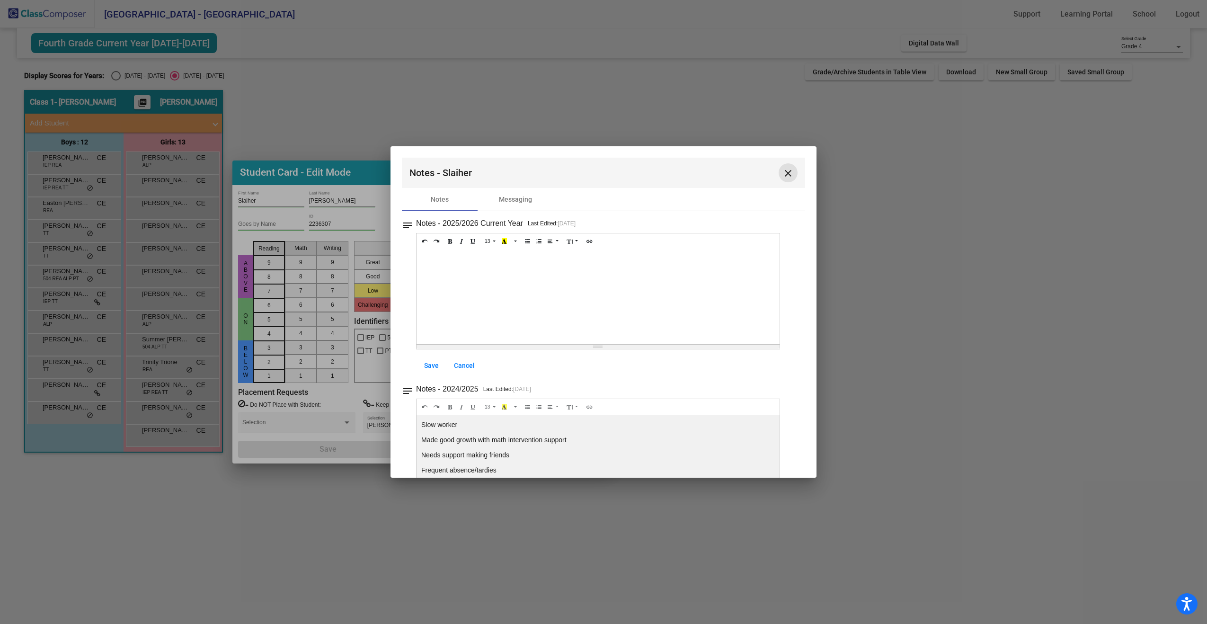
click at [782, 176] on mat-icon "close" at bounding box center [787, 173] width 11 height 11
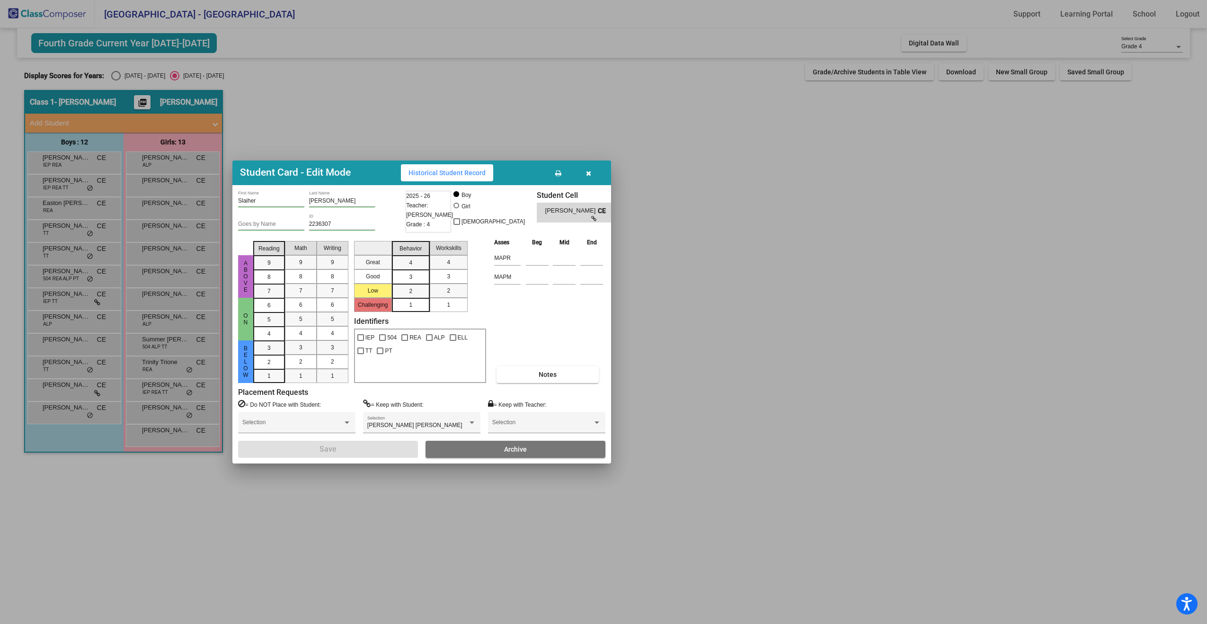
click at [590, 173] on icon "button" at bounding box center [588, 173] width 5 height 7
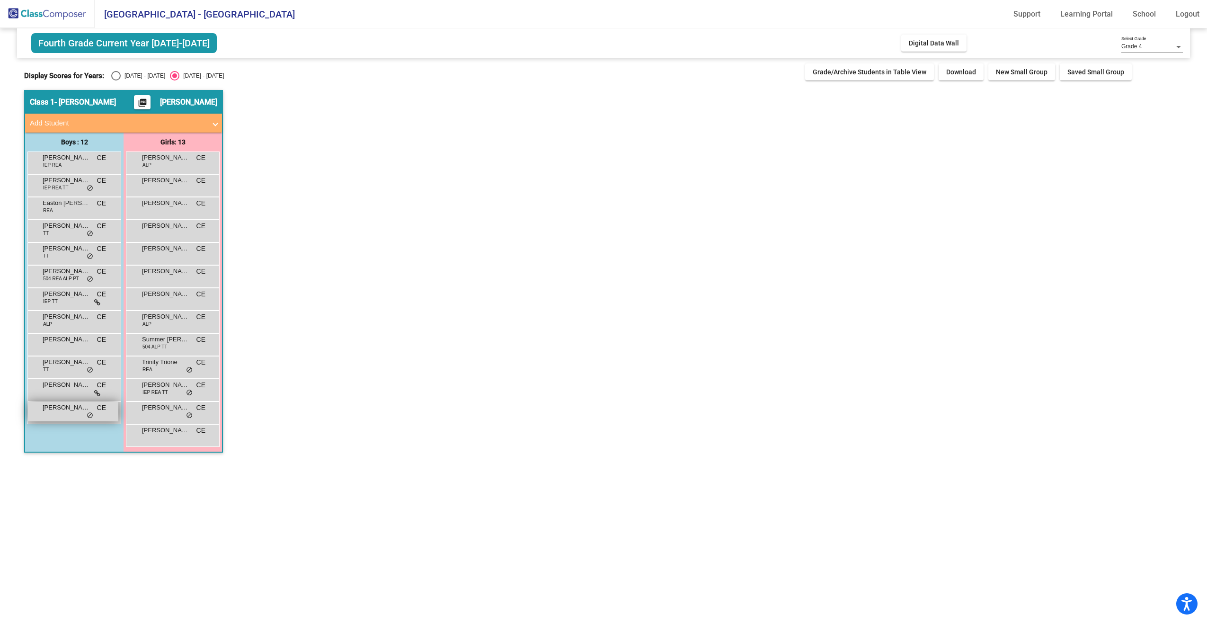
click at [71, 408] on span "[PERSON_NAME]" at bounding box center [66, 407] width 47 height 9
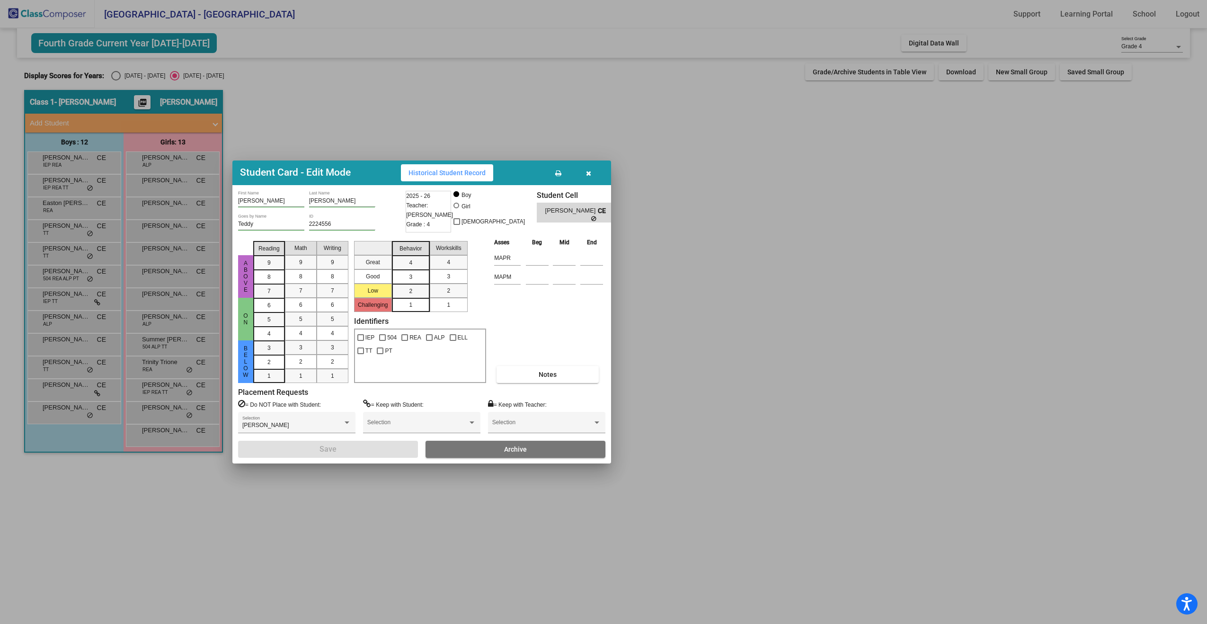
click at [558, 365] on div "Asses Beg Mid End MAPR MAPM Notes" at bounding box center [549, 310] width 114 height 146
click at [556, 370] on button "Notes" at bounding box center [547, 374] width 102 height 17
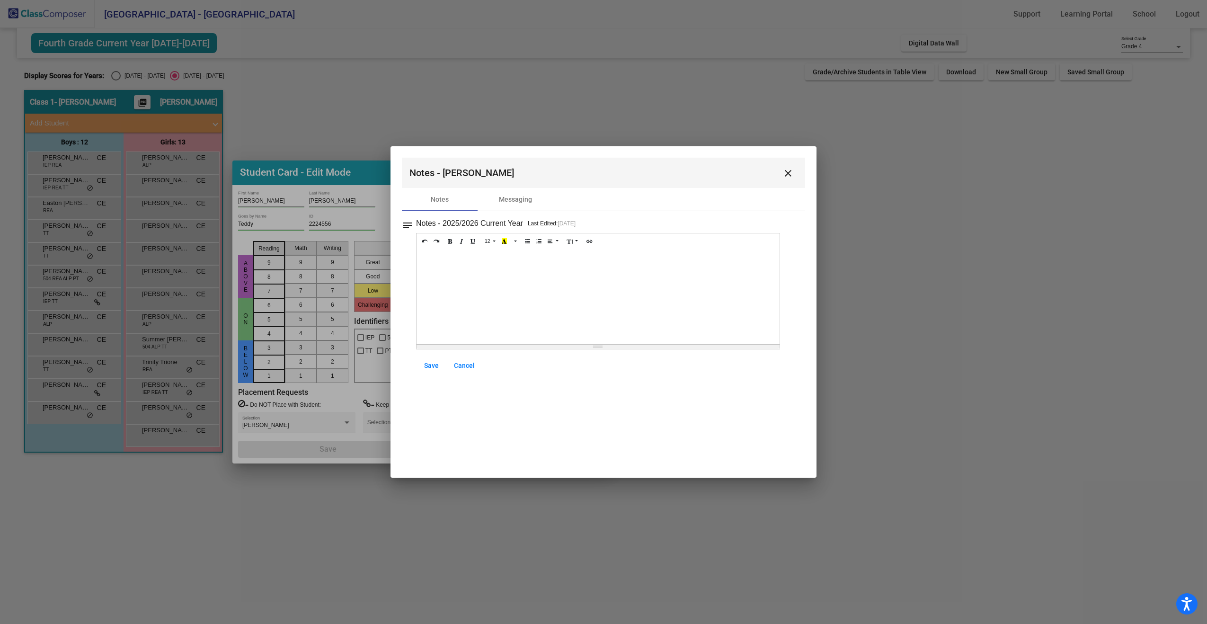
click at [792, 175] on mat-icon "close" at bounding box center [787, 173] width 11 height 11
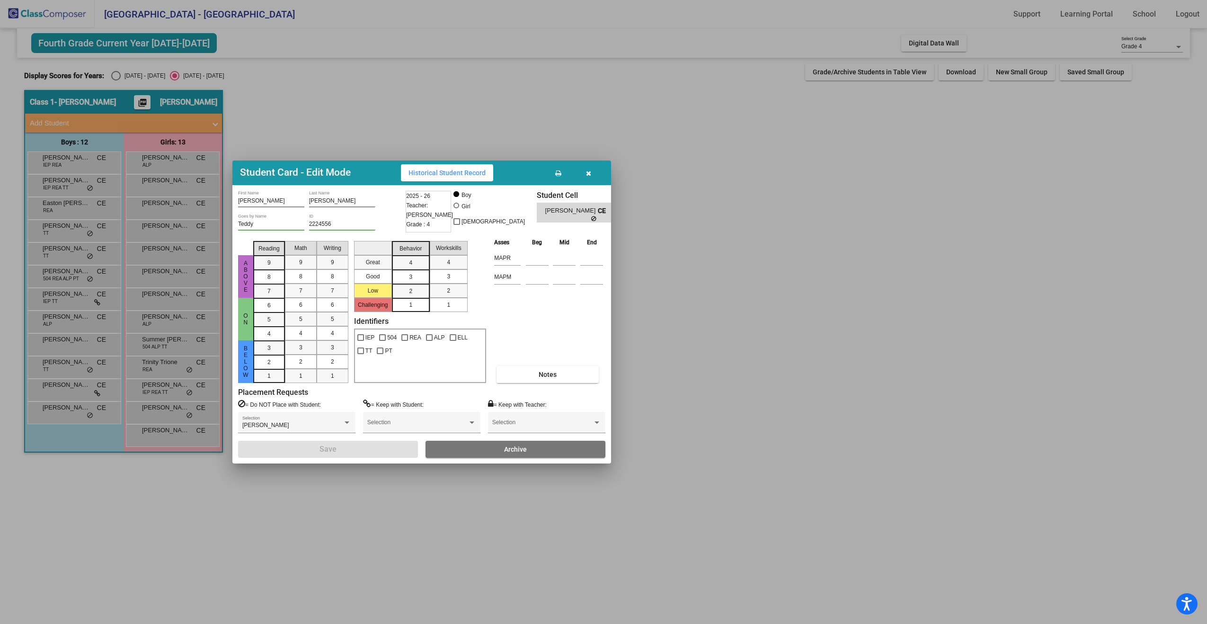
click at [582, 174] on button "button" at bounding box center [588, 172] width 30 height 17
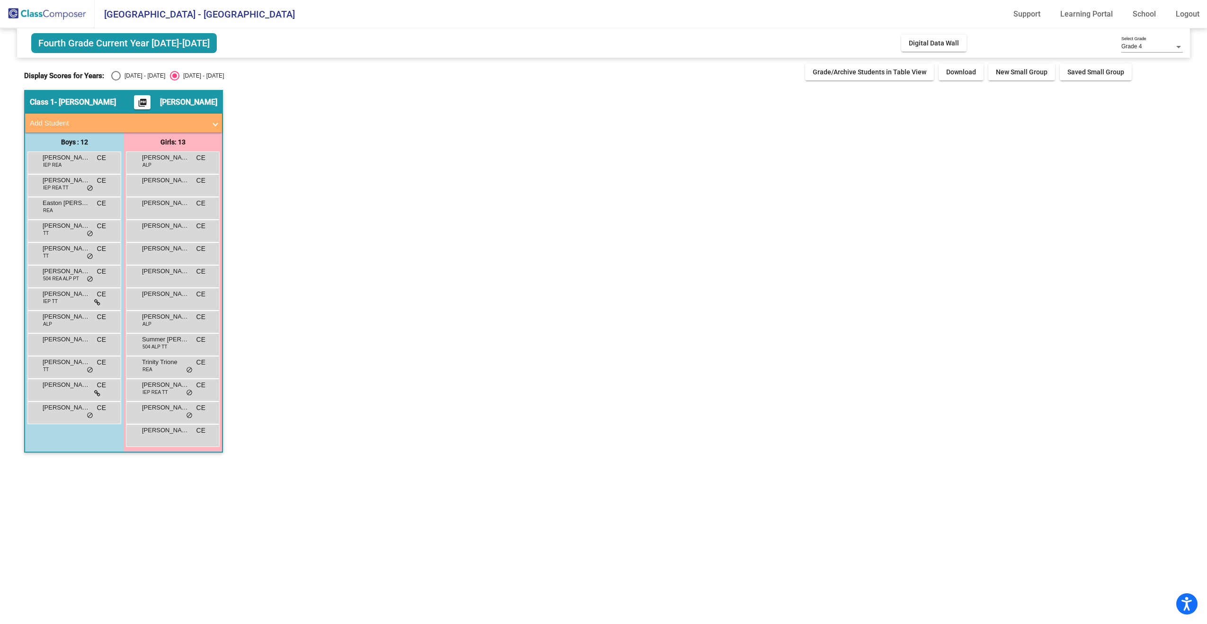
click at [148, 103] on mat-icon "picture_as_pdf" at bounding box center [142, 104] width 11 height 13
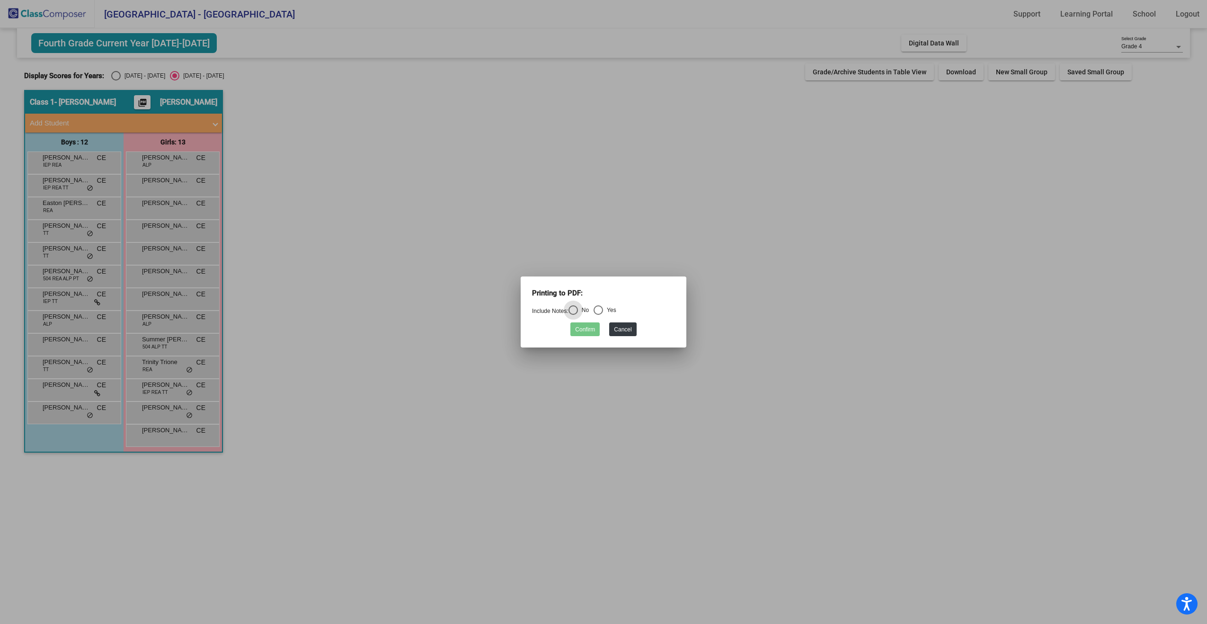
click at [599, 309] on div "Select an option" at bounding box center [597, 309] width 9 height 9
click at [598, 315] on input "Yes" at bounding box center [598, 315] width 0 height 0
radio input "true"
click at [588, 332] on button "Confirm" at bounding box center [584, 329] width 29 height 14
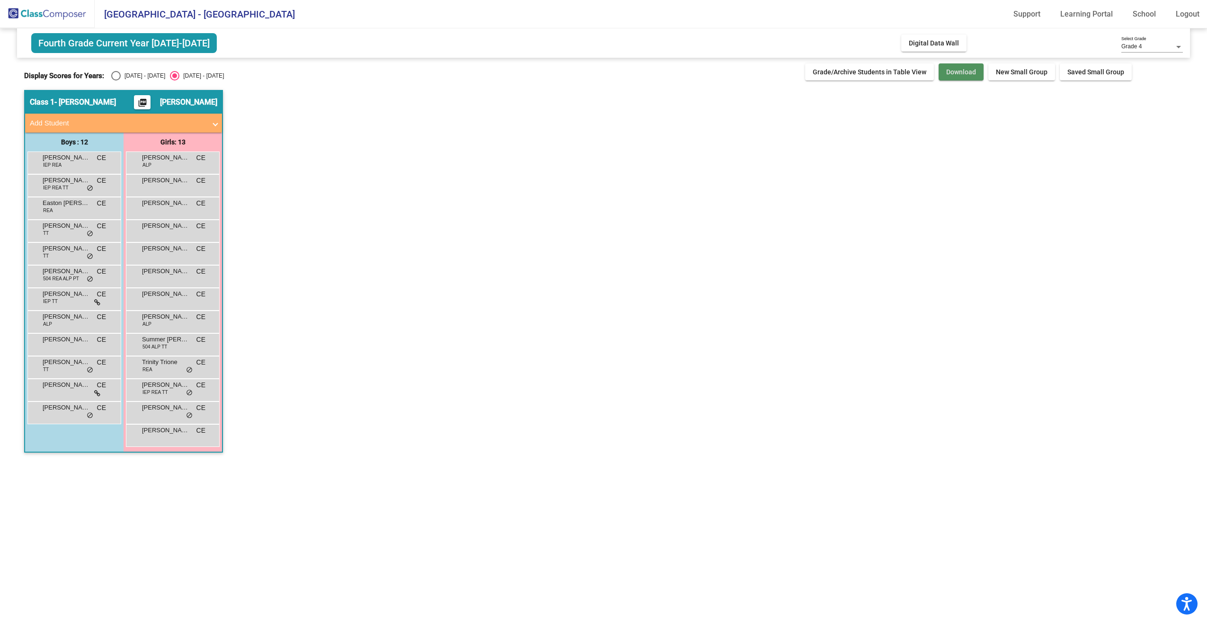
click at [972, 76] on button "Download" at bounding box center [960, 71] width 45 height 17
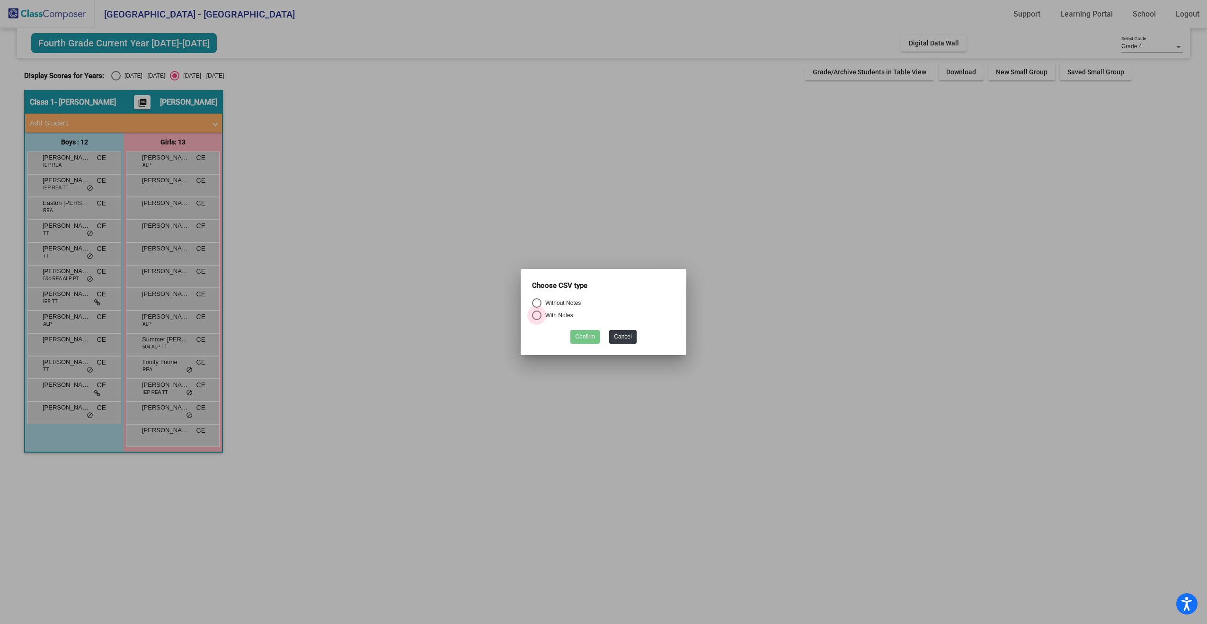
click at [533, 313] on div "Select an option" at bounding box center [536, 314] width 9 height 9
click at [536, 320] on input "With Notes" at bounding box center [536, 320] width 0 height 0
radio input "true"
click at [594, 339] on button "Confirm" at bounding box center [584, 337] width 29 height 14
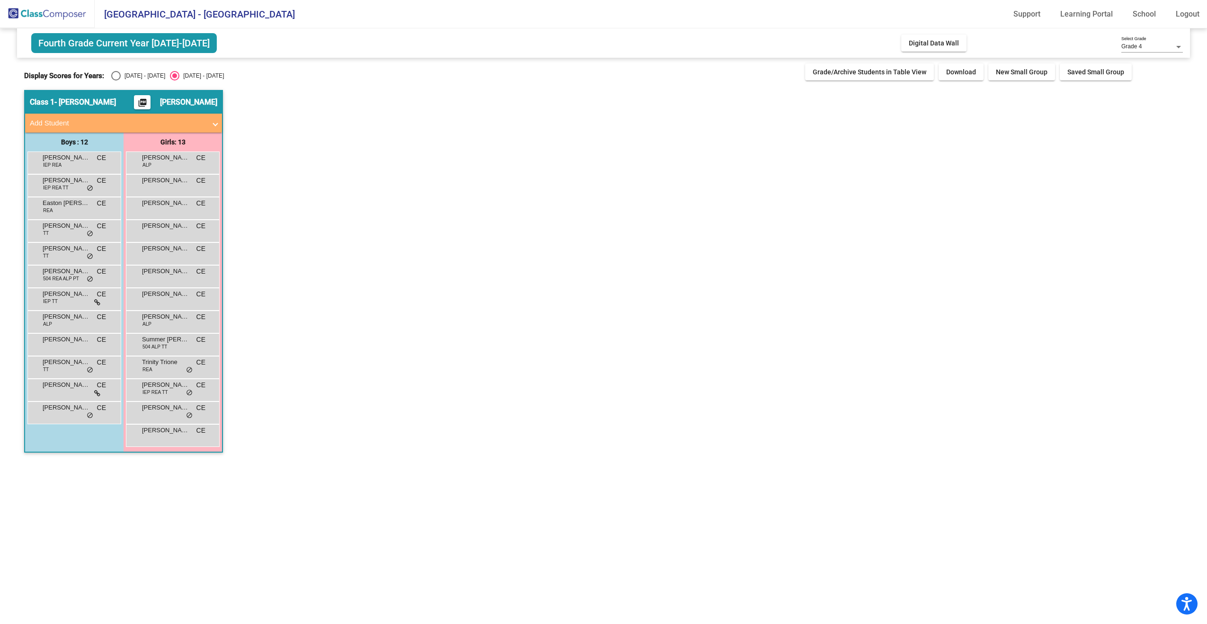
click at [115, 76] on div "Select an option" at bounding box center [115, 75] width 9 height 9
click at [115, 80] on input "[DATE] - [DATE]" at bounding box center [115, 80] width 0 height 0
radio input "true"
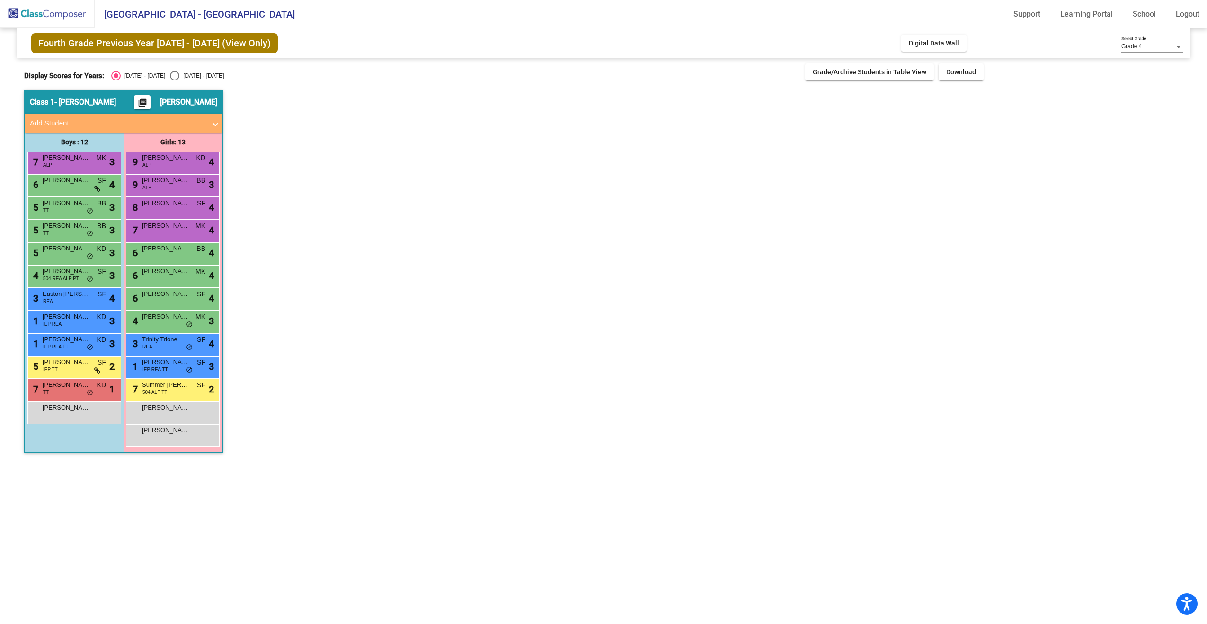
click at [195, 106] on span "[PERSON_NAME]" at bounding box center [188, 101] width 57 height 9
click at [147, 102] on mat-icon "picture_as_pdf" at bounding box center [142, 104] width 11 height 13
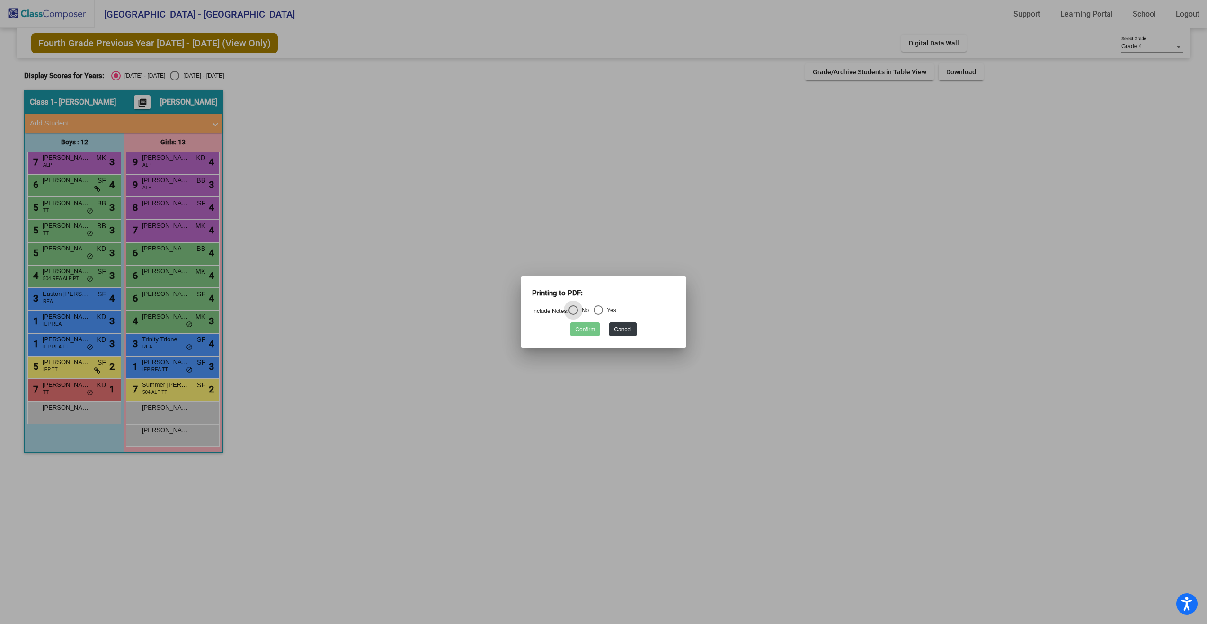
click at [601, 310] on div "Select an option" at bounding box center [597, 309] width 9 height 9
click at [598, 315] on input "Yes" at bounding box center [598, 315] width 0 height 0
radio input "true"
click at [591, 328] on button "Confirm" at bounding box center [584, 329] width 29 height 14
